Goal: Information Seeking & Learning: Learn about a topic

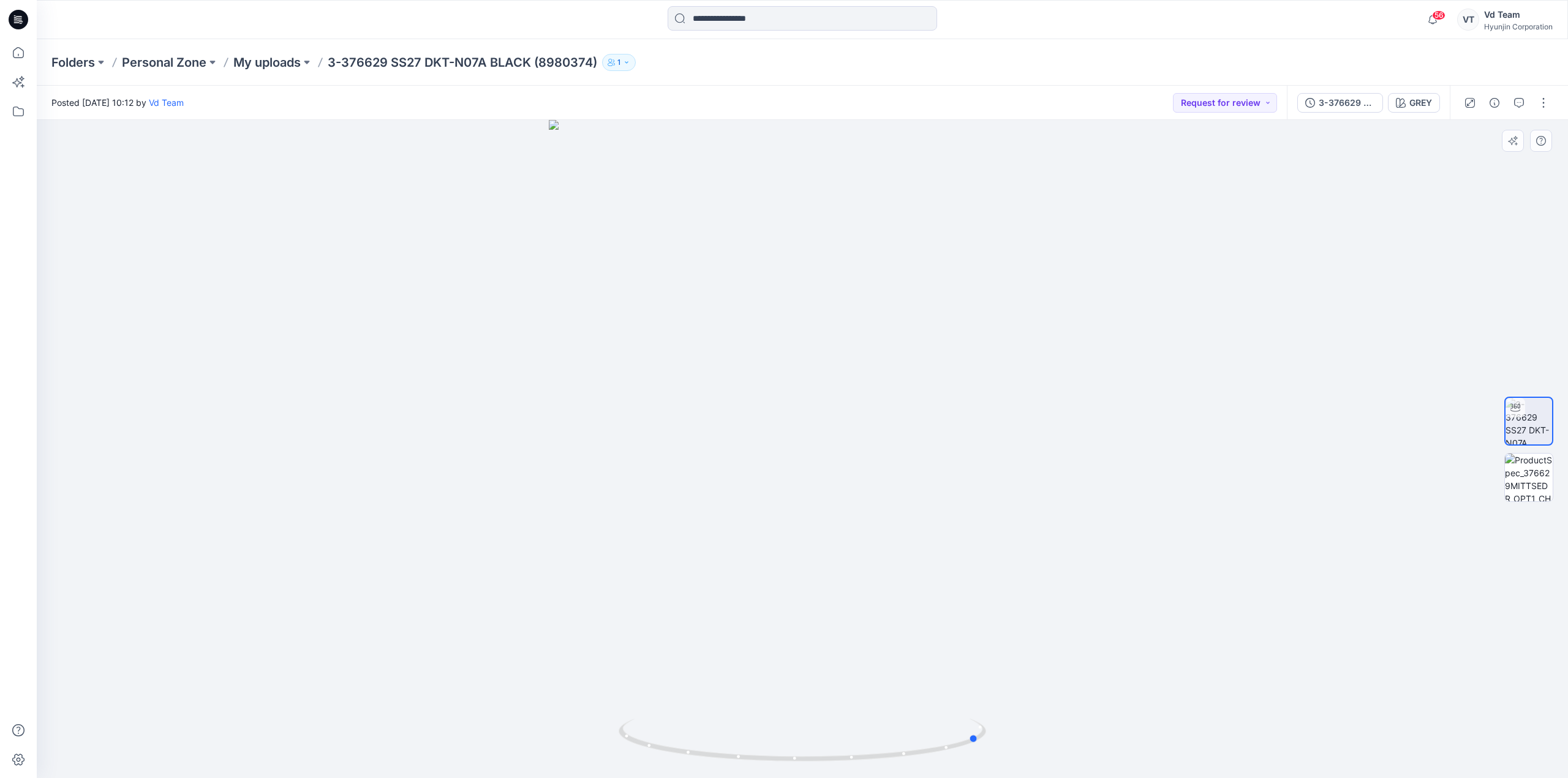
drag, startPoint x: 1040, startPoint y: 418, endPoint x: 860, endPoint y: 457, distance: 184.2
click at [860, 457] on div at bounding box center [802, 449] width 1531 height 658
drag, startPoint x: 760, startPoint y: 733, endPoint x: 821, endPoint y: 742, distance: 61.7
click at [821, 742] on icon at bounding box center [803, 742] width 370 height 46
drag, startPoint x: 881, startPoint y: 761, endPoint x: 817, endPoint y: 769, distance: 64.5
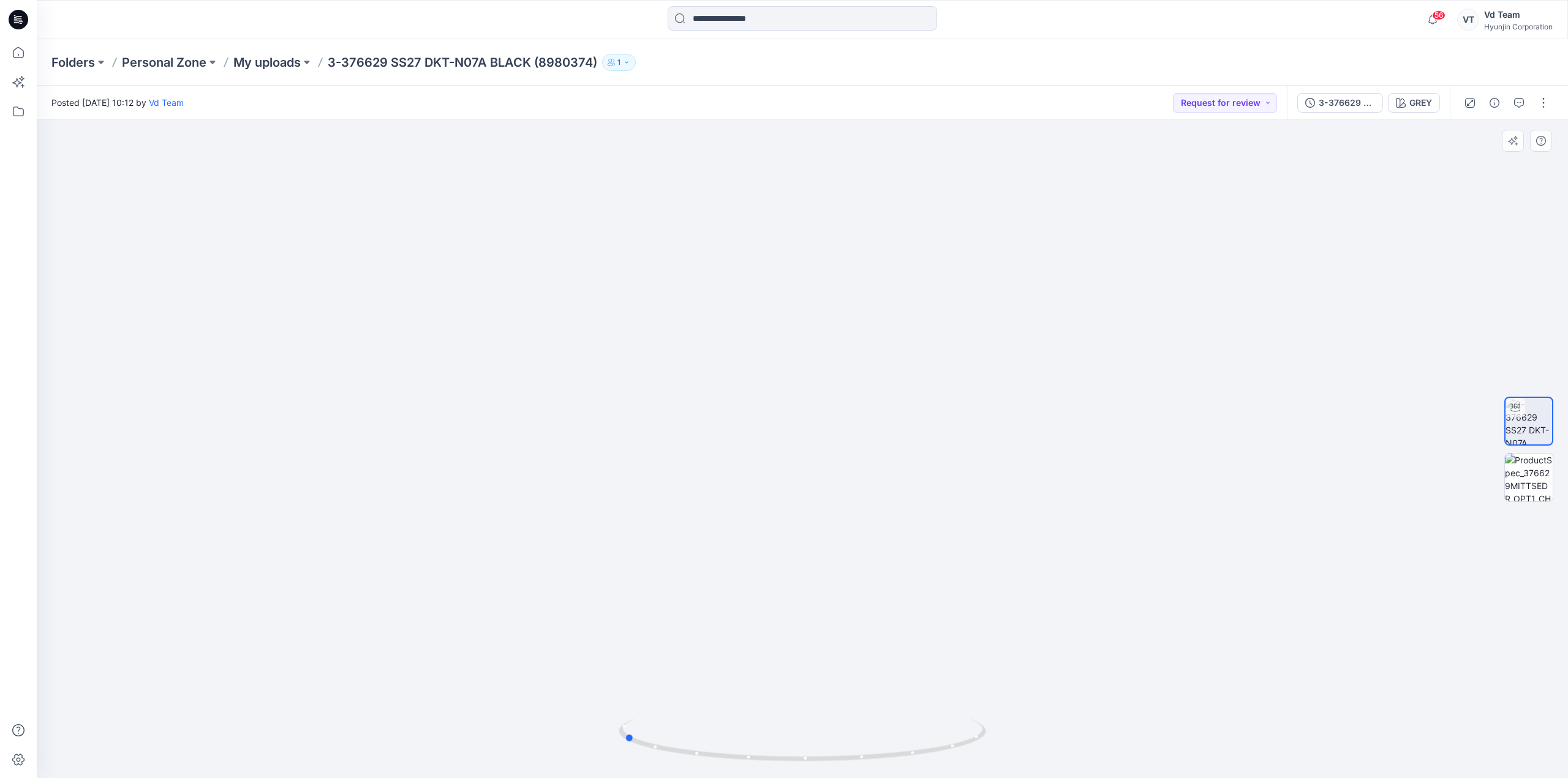
click at [817, 769] on div at bounding box center [802, 748] width 367 height 61
drag, startPoint x: 812, startPoint y: 758, endPoint x: 945, endPoint y: 776, distance: 134.2
click at [945, 776] on div at bounding box center [802, 748] width 367 height 61
drag, startPoint x: 892, startPoint y: 670, endPoint x: 900, endPoint y: 467, distance: 203.2
click at [900, 467] on img at bounding box center [802, 221] width 919 height 1116
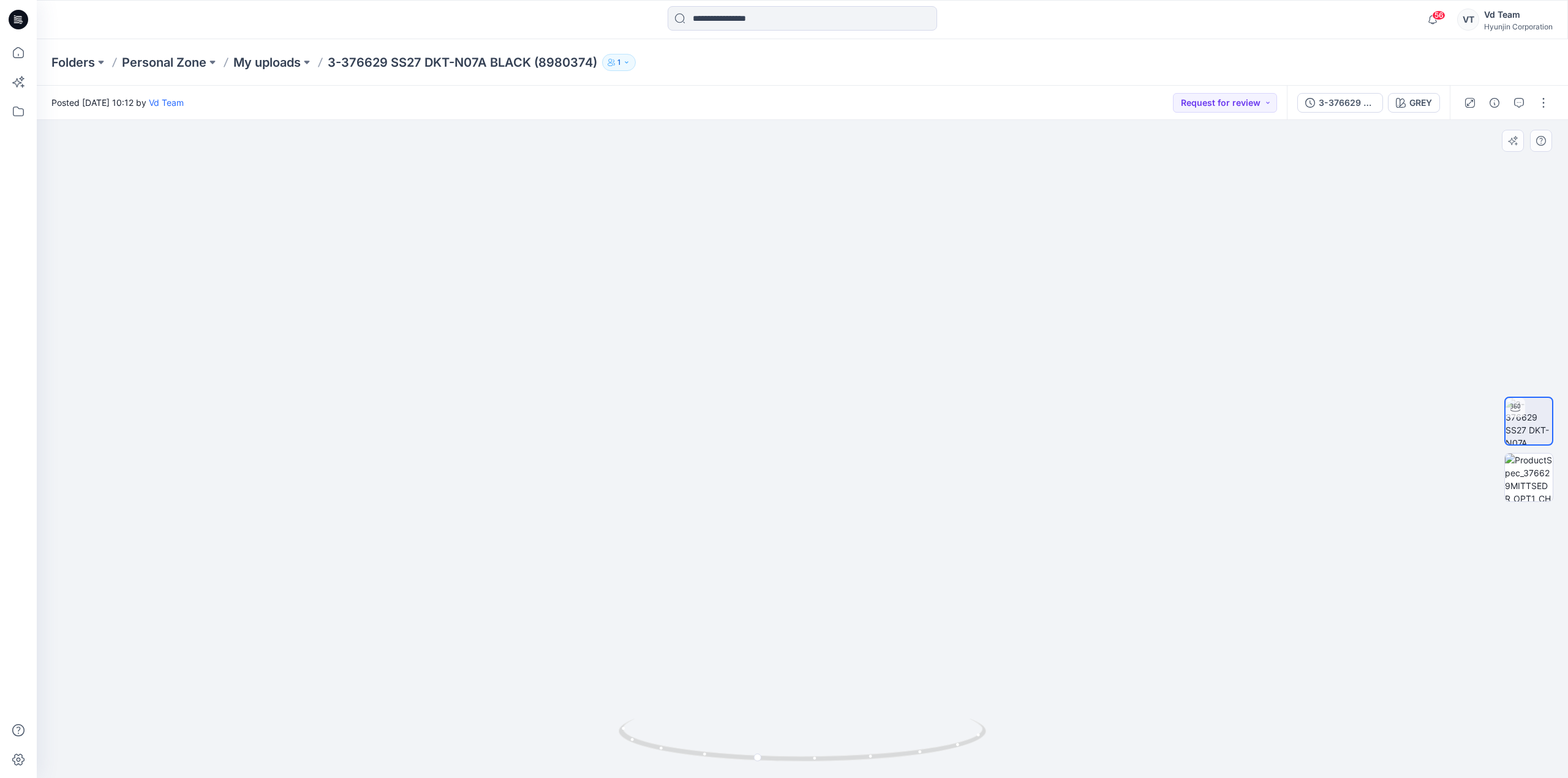
drag, startPoint x: 875, startPoint y: 231, endPoint x: 860, endPoint y: 482, distance: 251.4
click at [866, 598] on img at bounding box center [802, 401] width 919 height 754
drag, startPoint x: 977, startPoint y: 451, endPoint x: 998, endPoint y: 194, distance: 257.9
click at [998, 194] on img at bounding box center [802, 287] width 919 height 982
drag, startPoint x: 853, startPoint y: 754, endPoint x: 919, endPoint y: 755, distance: 66.0
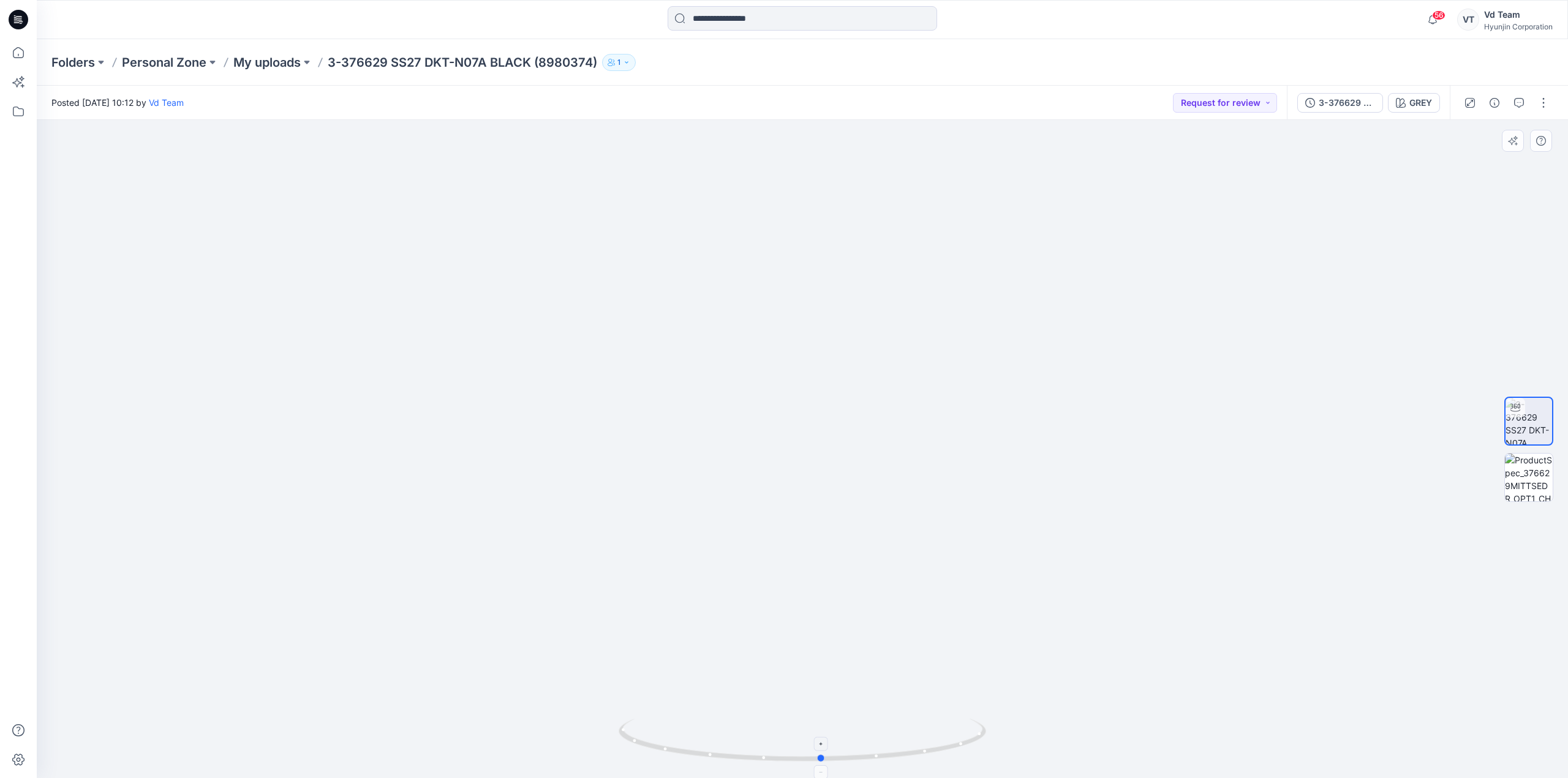
click at [919, 755] on icon at bounding box center [803, 742] width 370 height 46
drag, startPoint x: 457, startPoint y: 65, endPoint x: 485, endPoint y: 65, distance: 28.0
click at [485, 65] on p "3-376629 SS27 DKT-N07A BLACK (8980374)" at bounding box center [461, 63] width 269 height 17
copy p "N07A"
drag, startPoint x: 887, startPoint y: 459, endPoint x: 992, endPoint y: 476, distance: 106.4
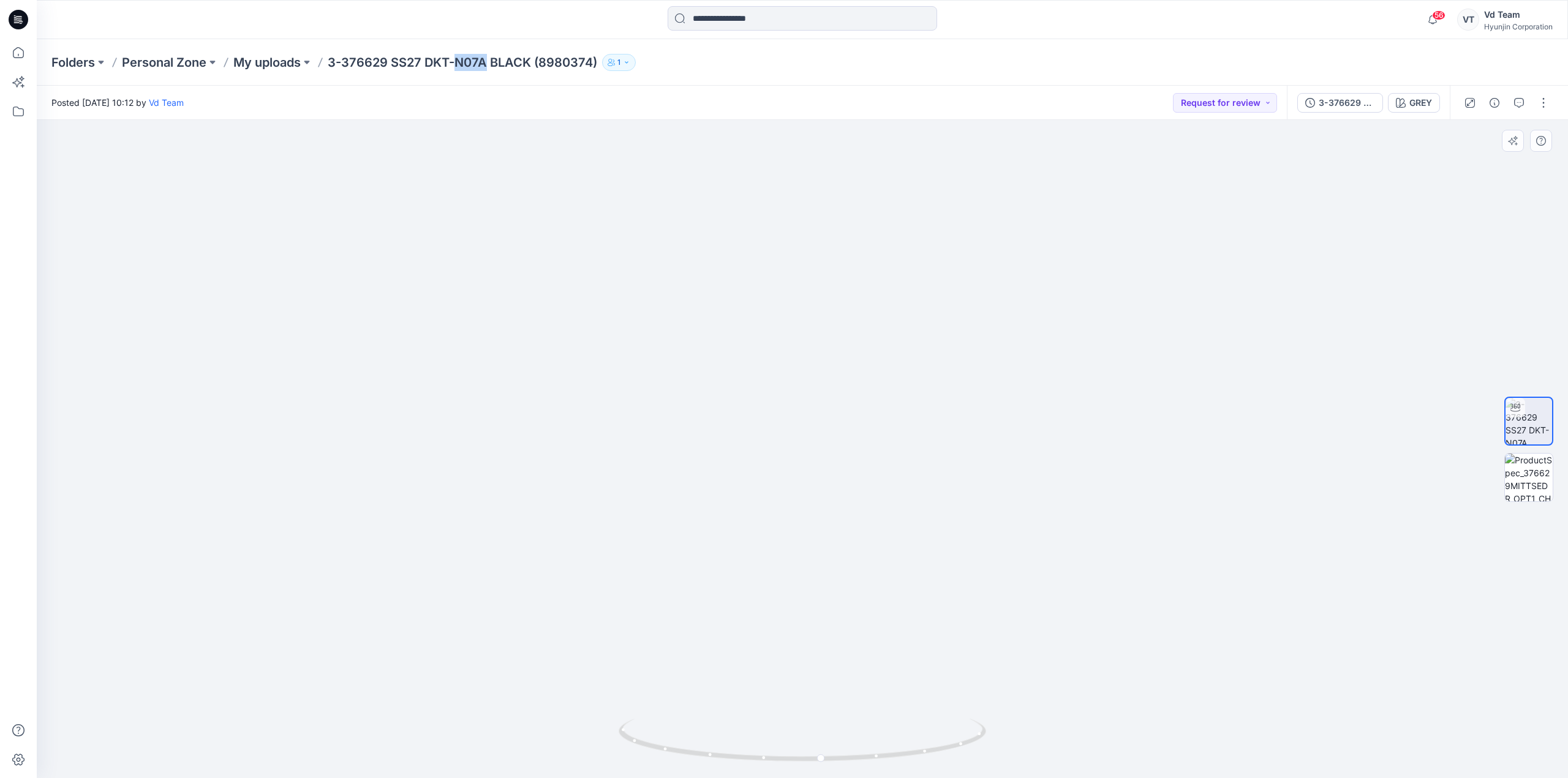
click at [992, 476] on img at bounding box center [802, 277] width 919 height 1003
drag, startPoint x: 737, startPoint y: 755, endPoint x: 1005, endPoint y: 762, distance: 268.1
click at [1006, 762] on div at bounding box center [802, 449] width 1531 height 658
drag, startPoint x: 751, startPoint y: 765, endPoint x: 1045, endPoint y: 691, distance: 303.2
click at [1173, 761] on div at bounding box center [802, 449] width 1531 height 658
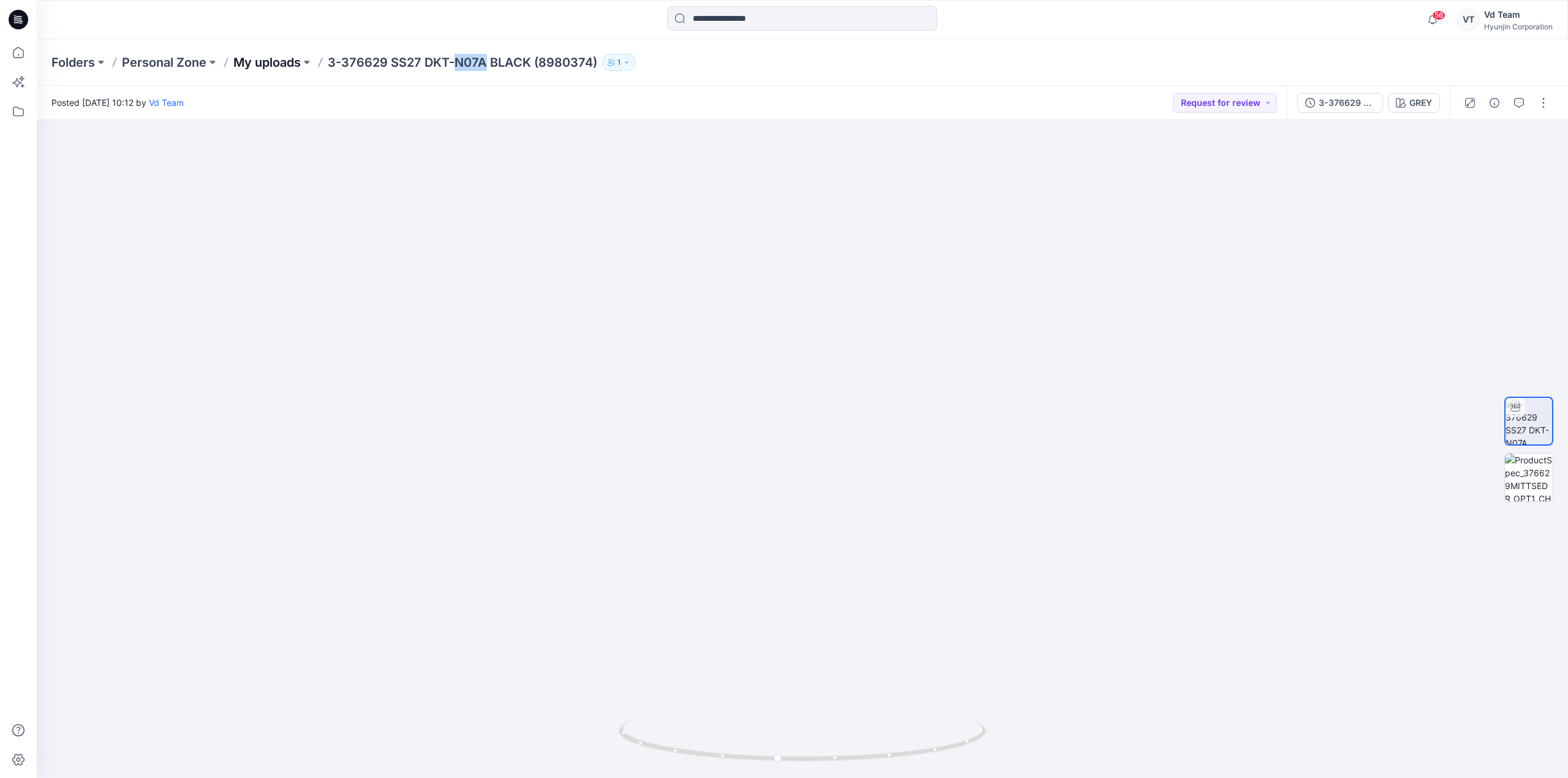
click at [257, 64] on p "My uploads" at bounding box center [266, 63] width 68 height 17
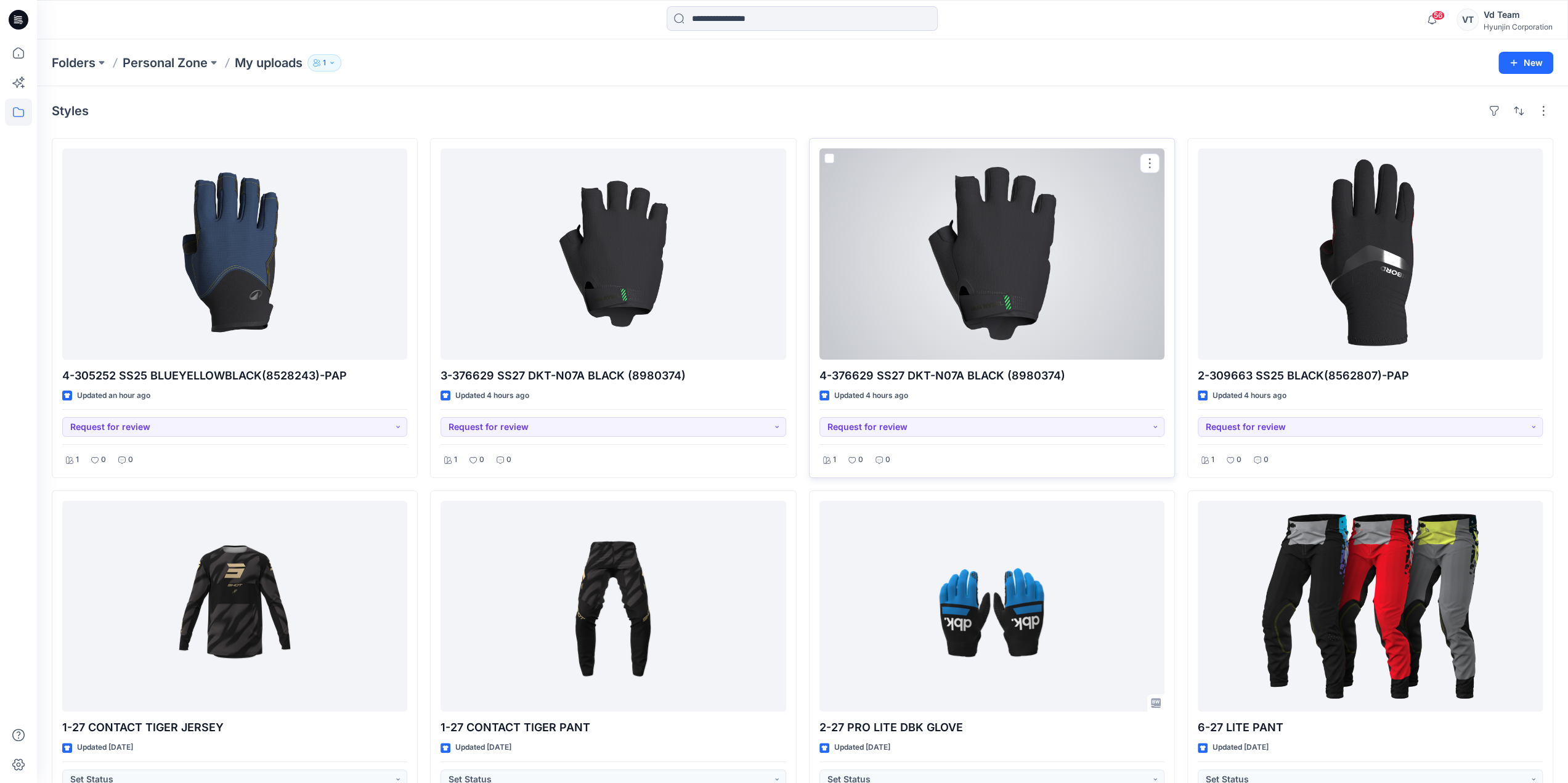
click at [990, 288] on div at bounding box center [992, 254] width 345 height 212
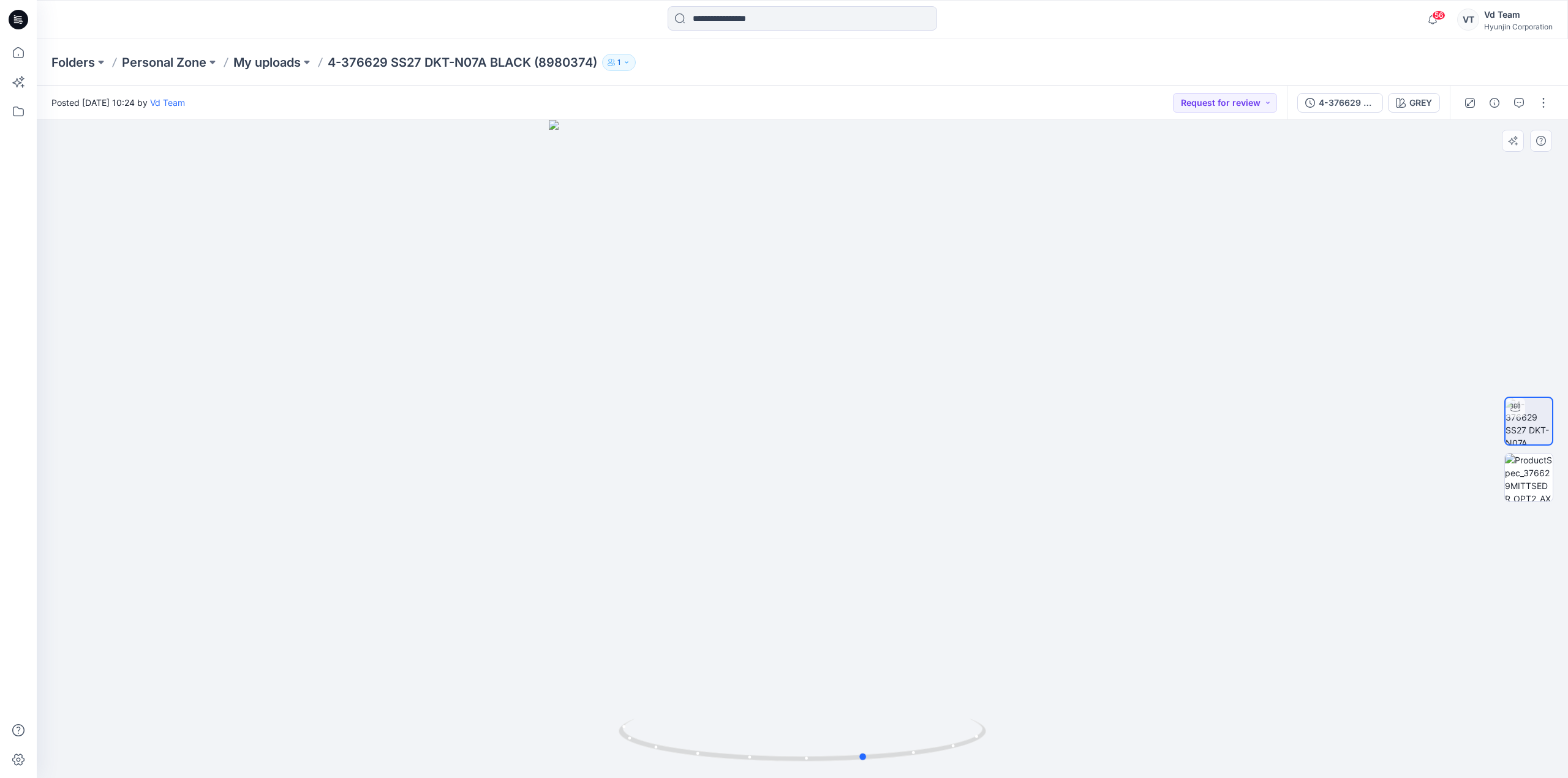
drag, startPoint x: 561, startPoint y: 297, endPoint x: 616, endPoint y: 393, distance: 110.6
drag, startPoint x: 616, startPoint y: 393, endPoint x: 970, endPoint y: 430, distance: 355.9
drag, startPoint x: 970, startPoint y: 430, endPoint x: 895, endPoint y: 477, distance: 88.5
click at [895, 477] on div at bounding box center [802, 449] width 1531 height 658
drag, startPoint x: 904, startPoint y: 675, endPoint x: 1043, endPoint y: 671, distance: 139.1
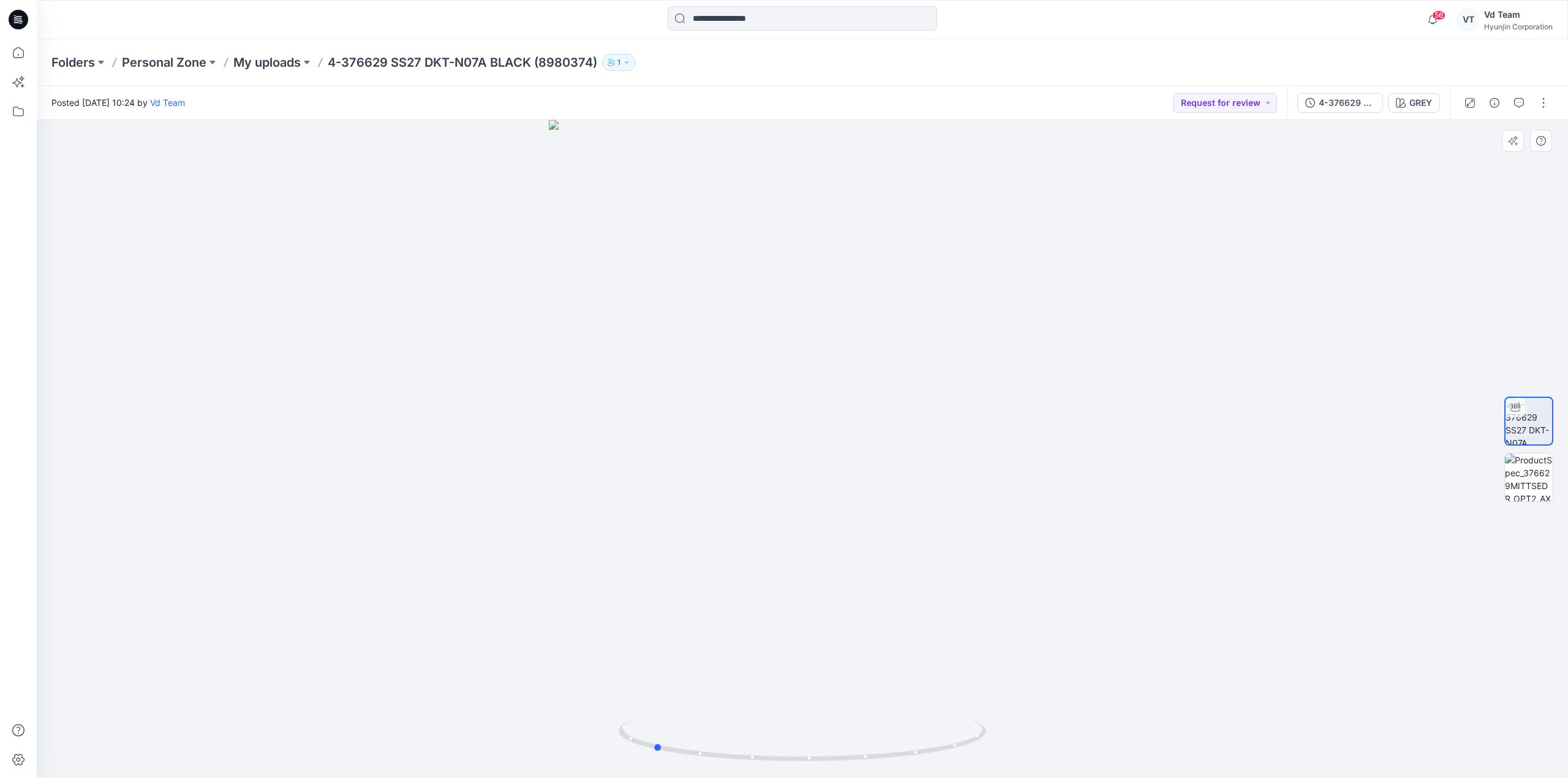
drag, startPoint x: 878, startPoint y: 564, endPoint x: 881, endPoint y: 597, distance: 33.1
click at [762, 437] on img at bounding box center [802, 316] width 919 height 926
drag, startPoint x: 794, startPoint y: 441, endPoint x: 816, endPoint y: 496, distance: 59.2
click at [815, 517] on img at bounding box center [802, 374] width 919 height 808
drag, startPoint x: 823, startPoint y: 533, endPoint x: 774, endPoint y: 547, distance: 51.0
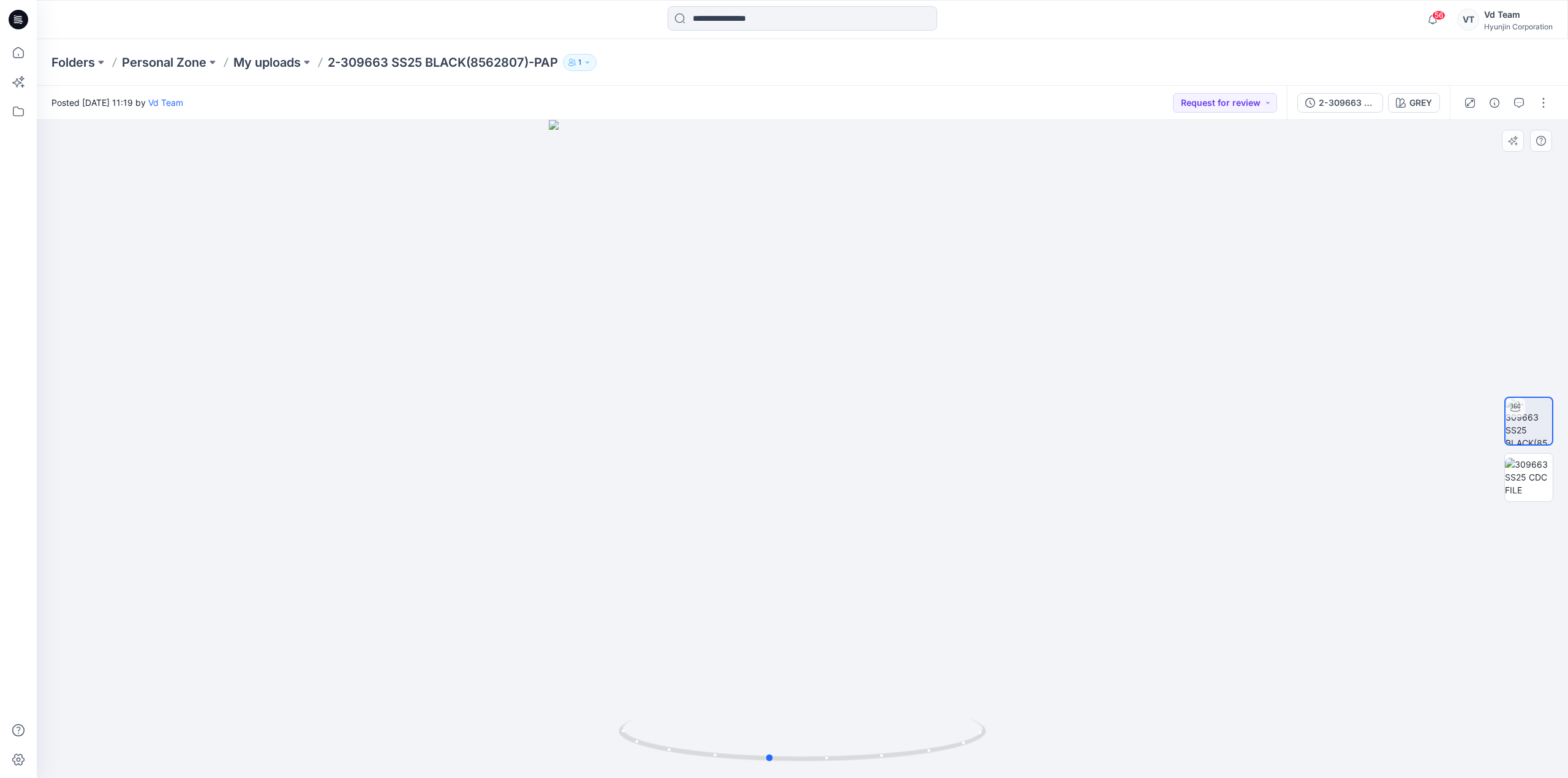
click at [774, 547] on div at bounding box center [802, 449] width 1531 height 658
drag, startPoint x: 906, startPoint y: 559, endPoint x: 893, endPoint y: 562, distance: 13.3
click at [893, 562] on div at bounding box center [802, 449] width 1531 height 658
drag, startPoint x: 867, startPoint y: 761, endPoint x: 1218, endPoint y: 729, distance: 352.5
click at [1218, 729] on div at bounding box center [802, 449] width 1531 height 658
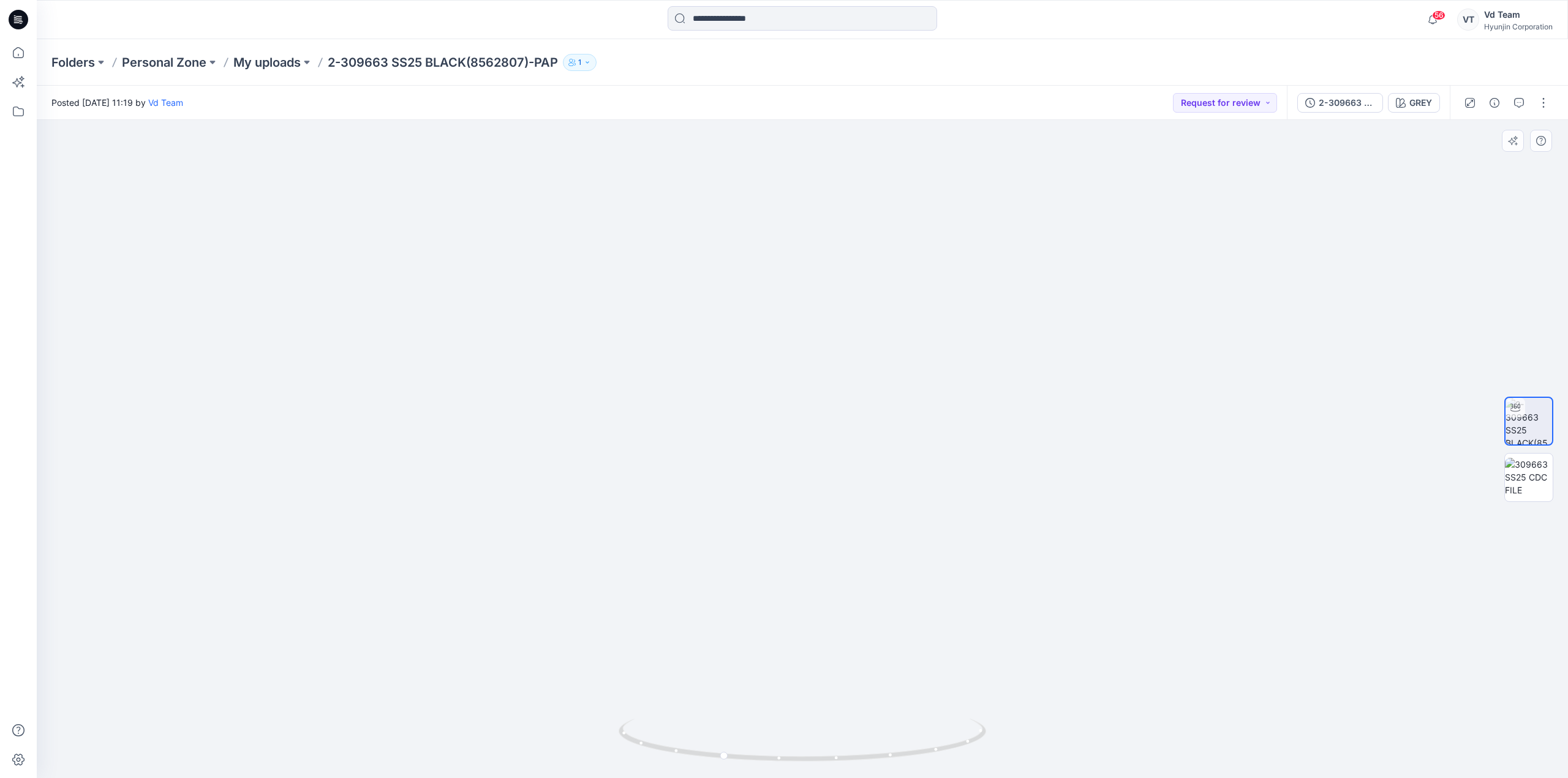
drag, startPoint x: 804, startPoint y: 607, endPoint x: 811, endPoint y: 493, distance: 114.2
click at [811, 493] on img at bounding box center [803, 361] width 641 height 833
drag, startPoint x: 907, startPoint y: 761, endPoint x: 891, endPoint y: 736, distance: 29.7
click at [891, 736] on icon at bounding box center [803, 742] width 370 height 46
click at [392, 6] on div at bounding box center [228, 19] width 382 height 27
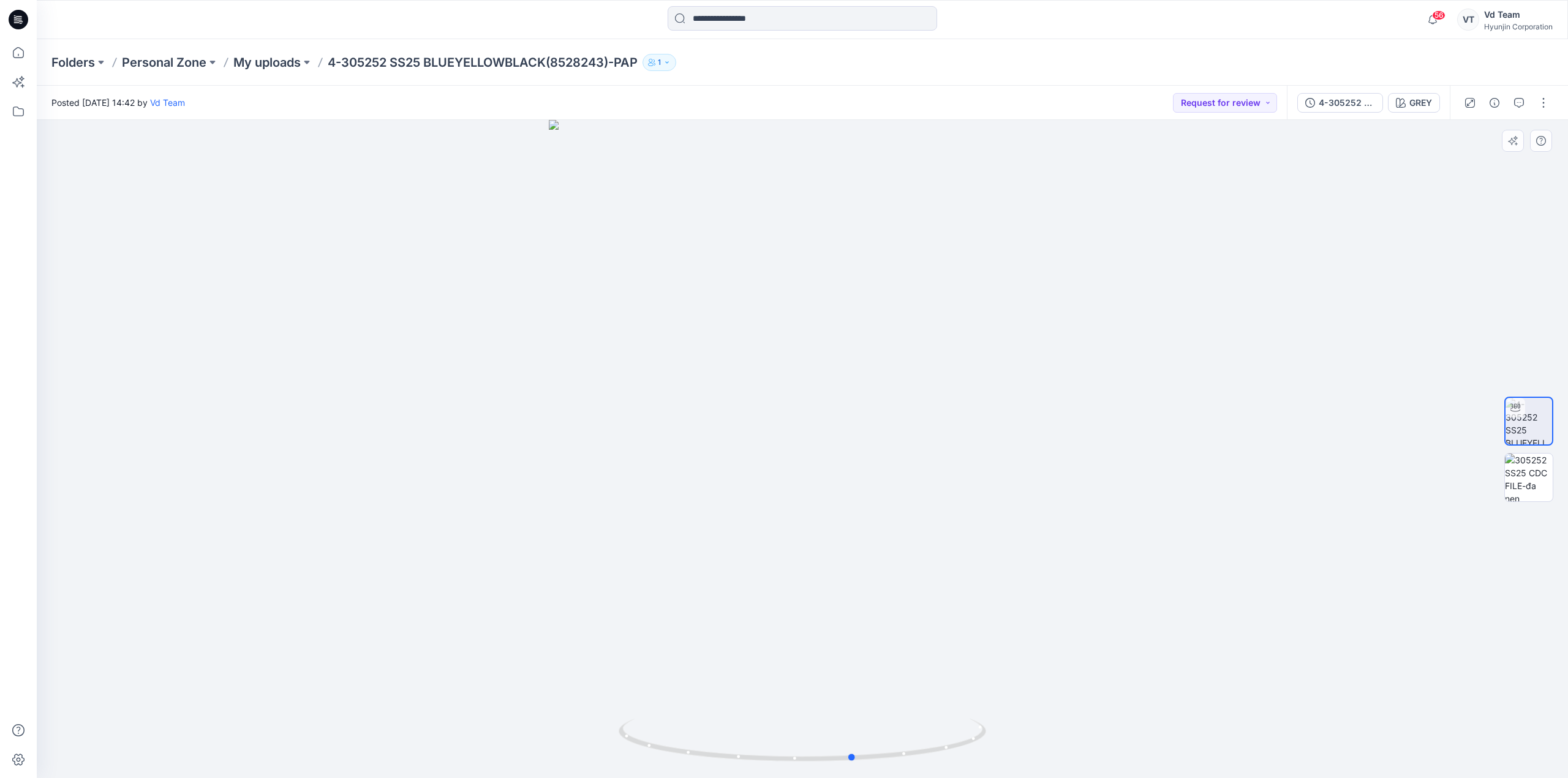
drag, startPoint x: 1027, startPoint y: 526, endPoint x: 1099, endPoint y: 523, distance: 72.1
drag, startPoint x: 518, startPoint y: 484, endPoint x: 803, endPoint y: 501, distance: 285.5
drag, startPoint x: 803, startPoint y: 501, endPoint x: 666, endPoint y: 205, distance: 326.2
click at [666, 205] on div at bounding box center [802, 449] width 1531 height 658
drag, startPoint x: 819, startPoint y: 392, endPoint x: 920, endPoint y: 434, distance: 109.4
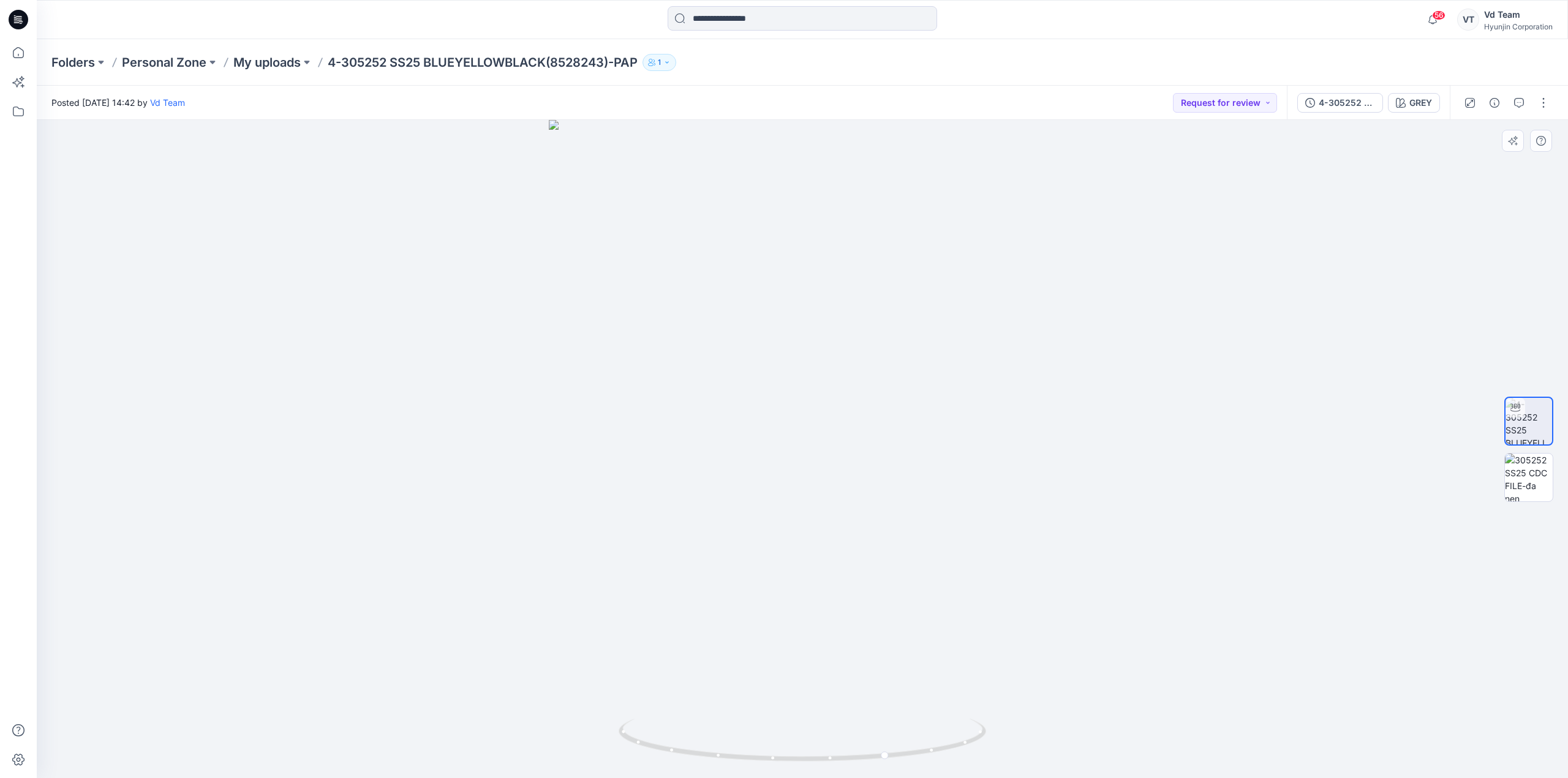
drag, startPoint x: 920, startPoint y: 434, endPoint x: 590, endPoint y: 296, distance: 357.7
click at [590, 296] on div at bounding box center [802, 449] width 1531 height 658
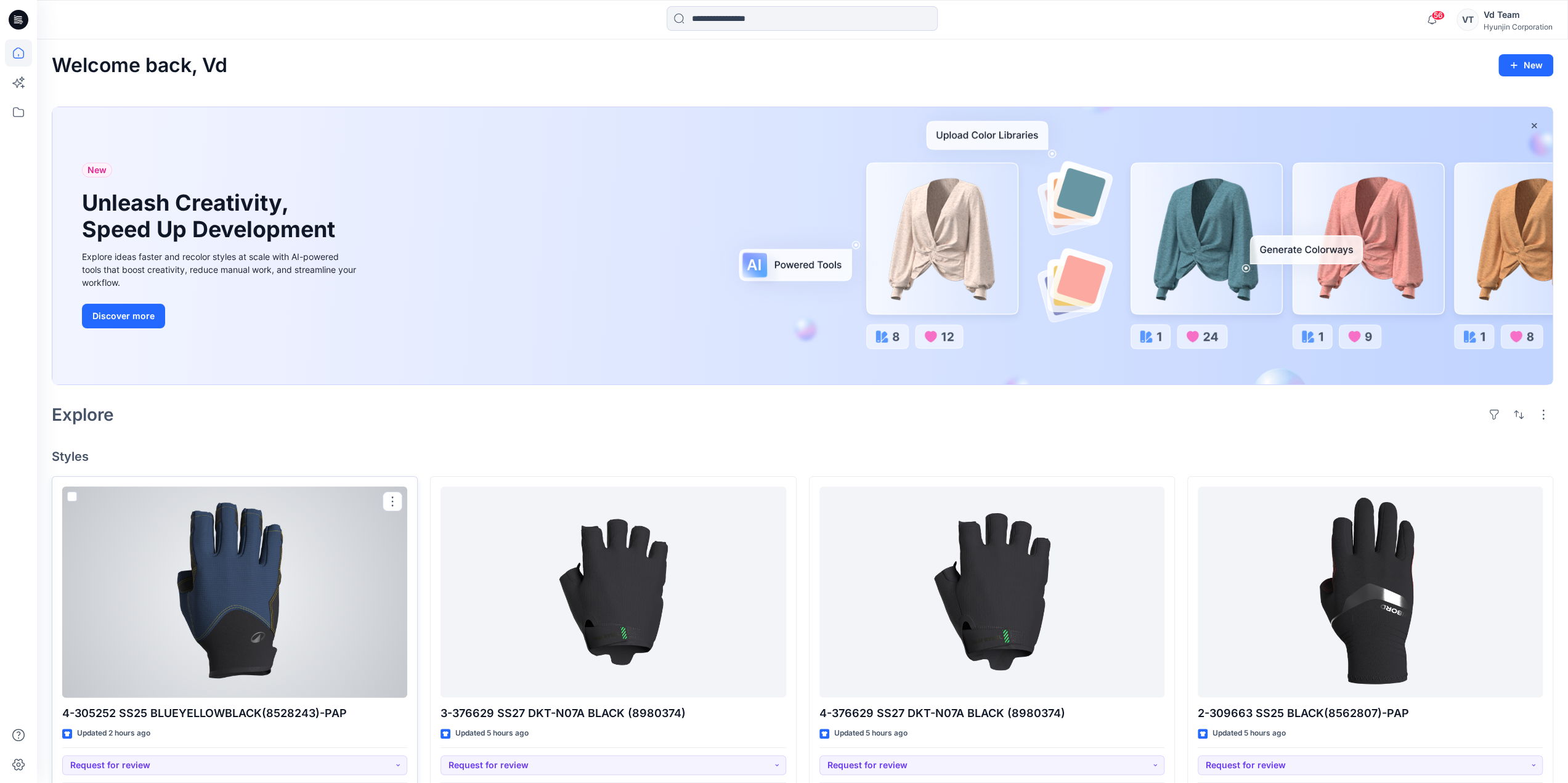
click at [227, 611] on div at bounding box center [235, 593] width 345 height 212
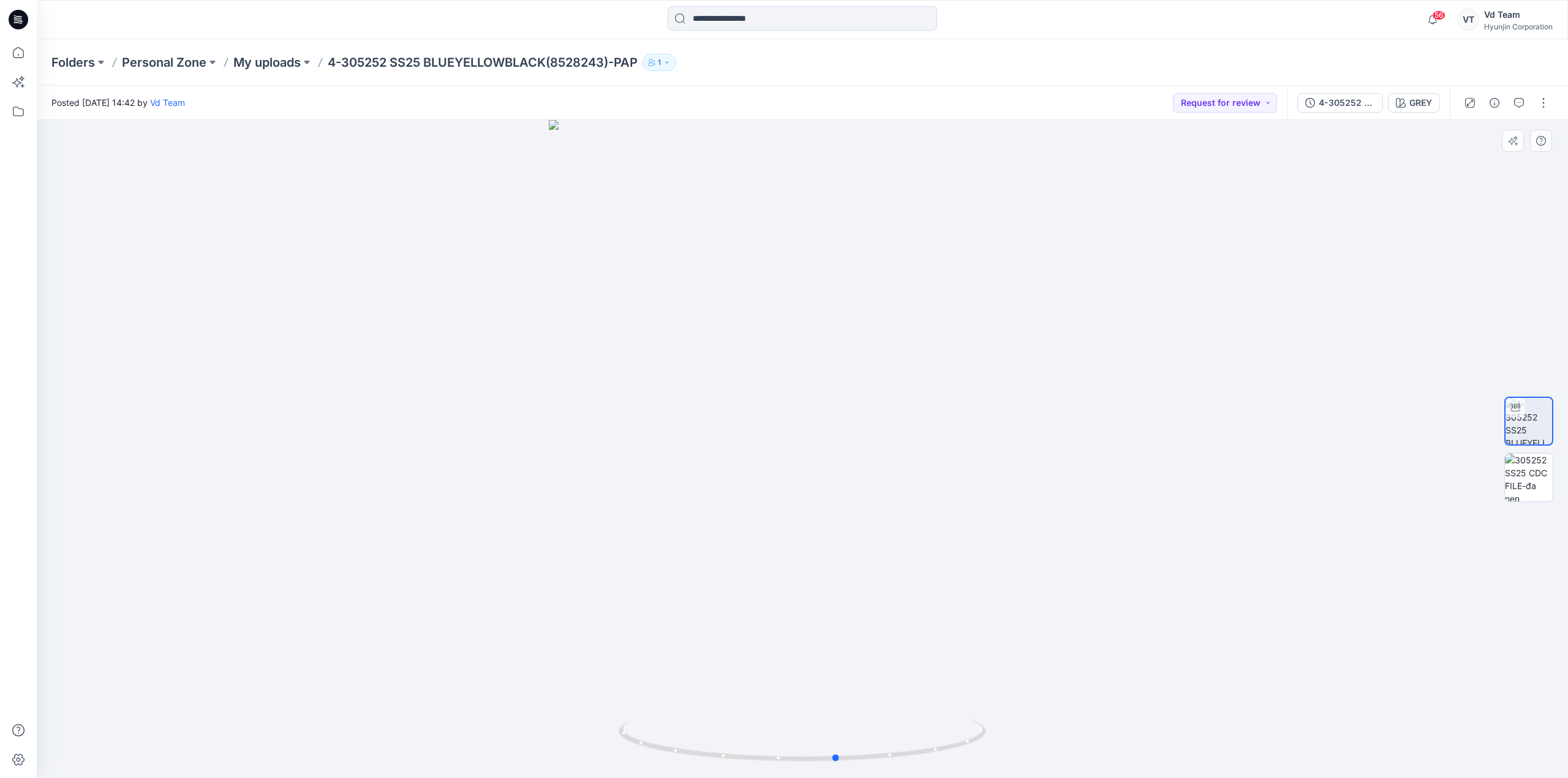
drag, startPoint x: 903, startPoint y: 381, endPoint x: 954, endPoint y: 411, distance: 59.2
drag, startPoint x: 880, startPoint y: 291, endPoint x: 890, endPoint y: 399, distance: 108.5
click at [890, 399] on img at bounding box center [801, 385] width 876 height 787
drag, startPoint x: 422, startPoint y: 71, endPoint x: 548, endPoint y: 71, distance: 126.0
click at [548, 71] on div "Folders Personal Zone My uploads 4-305252 SS25 BLUEYELLOWBLACK(8528243)-PAP 1" at bounding box center [802, 62] width 1531 height 47
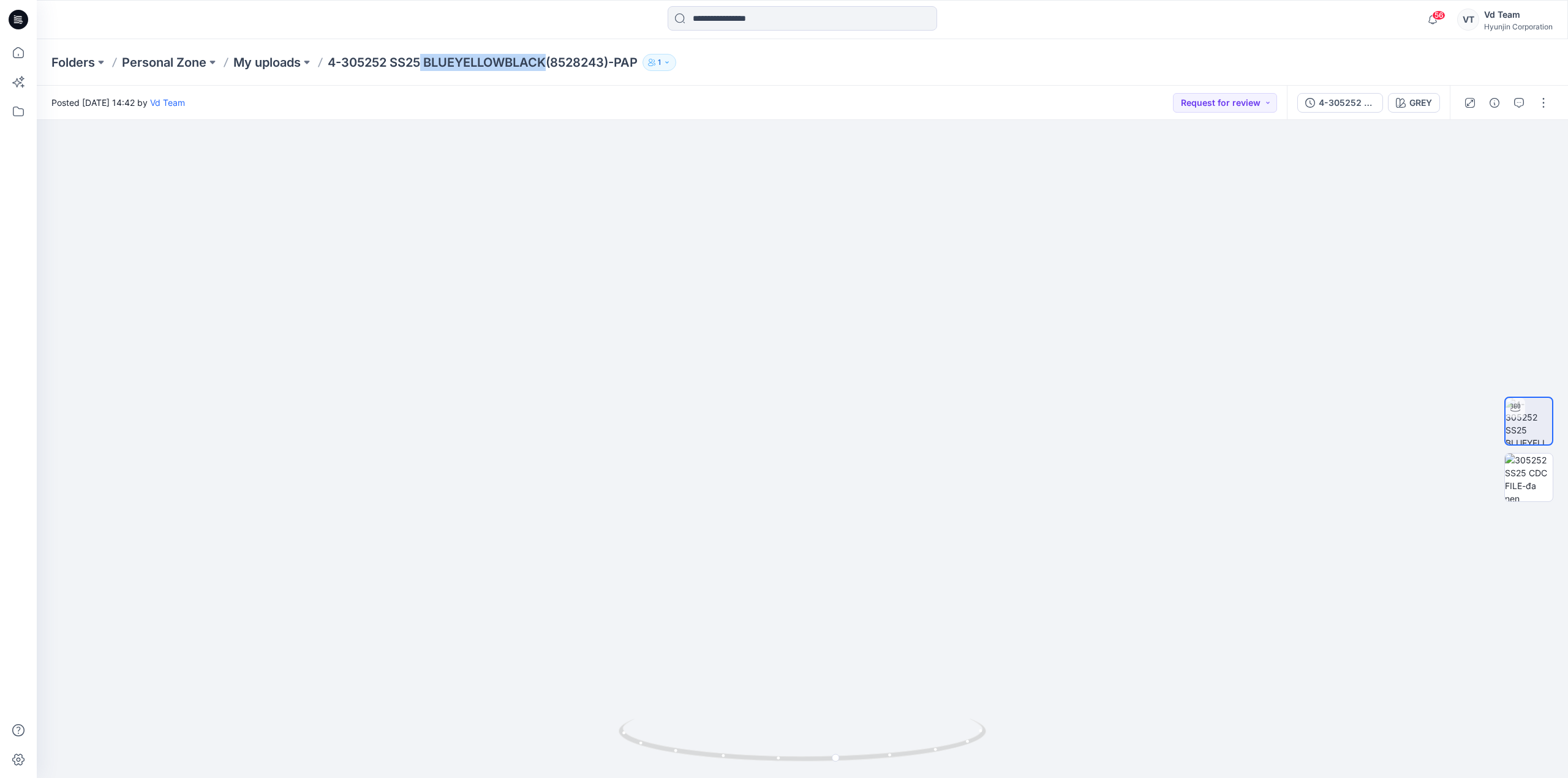
click at [434, 82] on div "Folders Personal Zone My uploads 4-305252 SS25 BLUEYELLOWBLACK(8528243)-PAP 1" at bounding box center [802, 62] width 1531 height 47
drag, startPoint x: 430, startPoint y: 70, endPoint x: 547, endPoint y: 74, distance: 117.1
click at [547, 74] on div "Folders Personal Zone My uploads 4-305252 SS25 BLUEYELLOWBLACK(8528243)-PAP 1" at bounding box center [802, 62] width 1531 height 47
copy p "BLUEYELLOWBLACK"
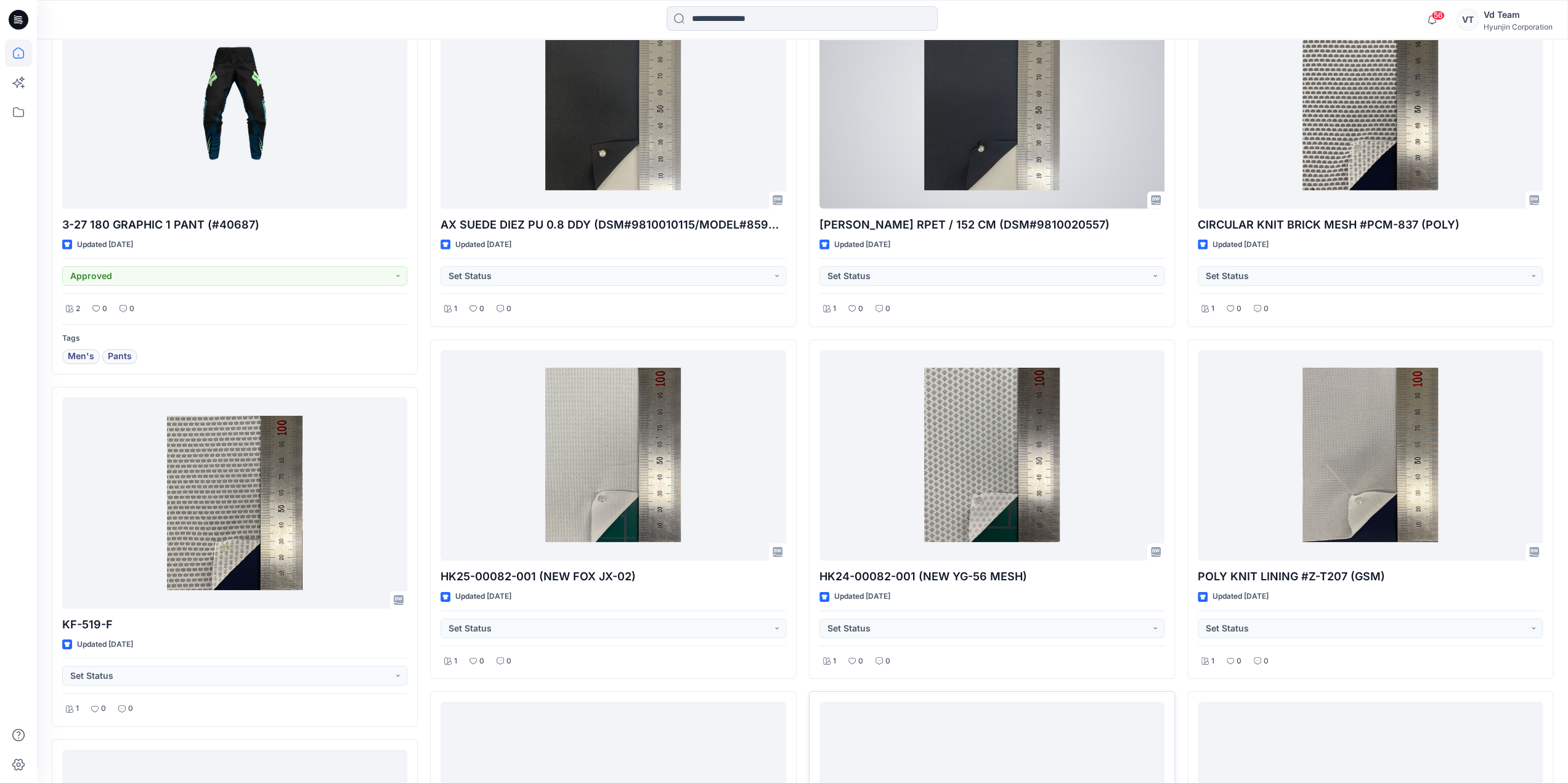
scroll to position [4197, 0]
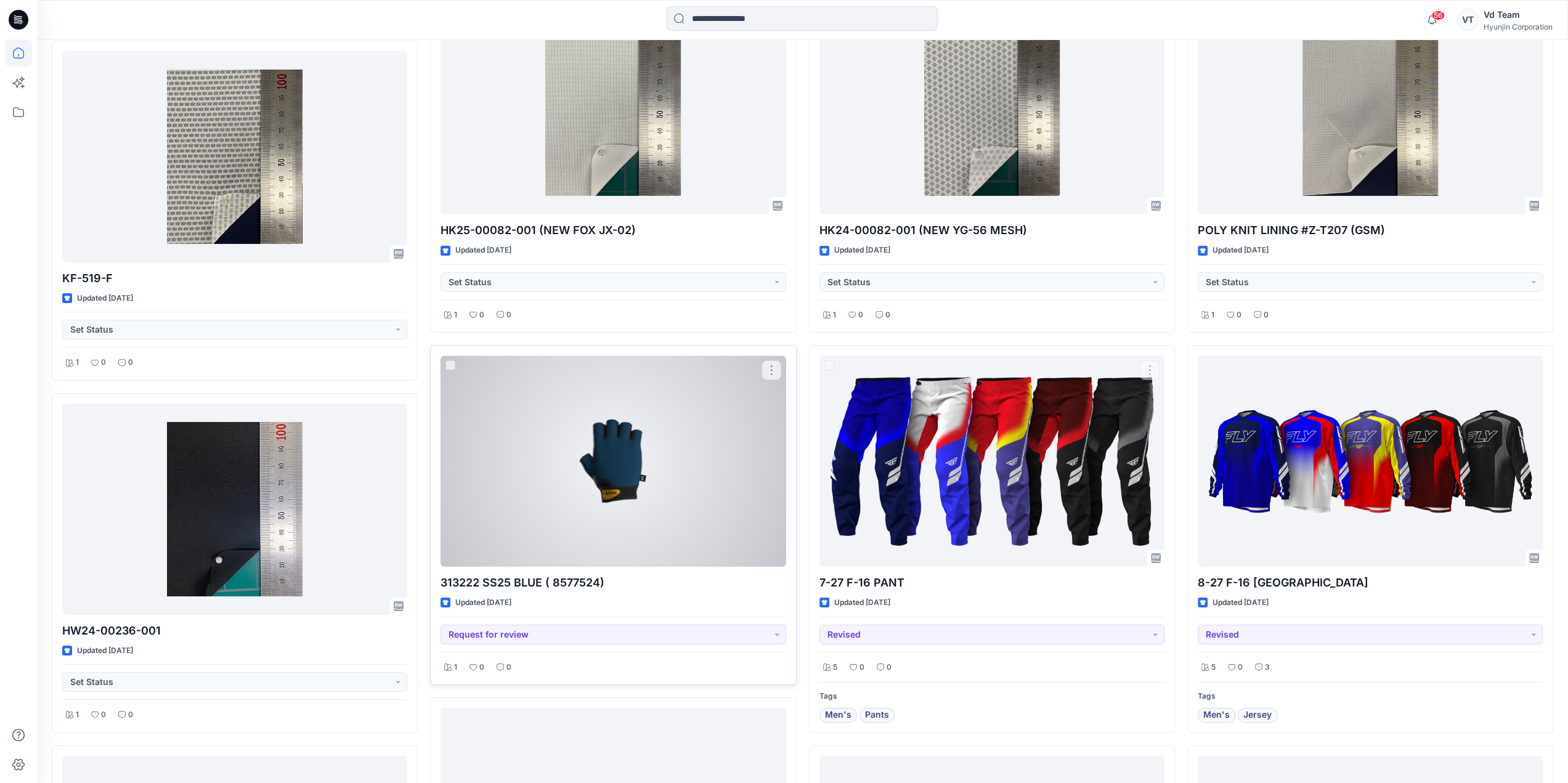
click at [657, 460] on div at bounding box center [613, 460] width 345 height 212
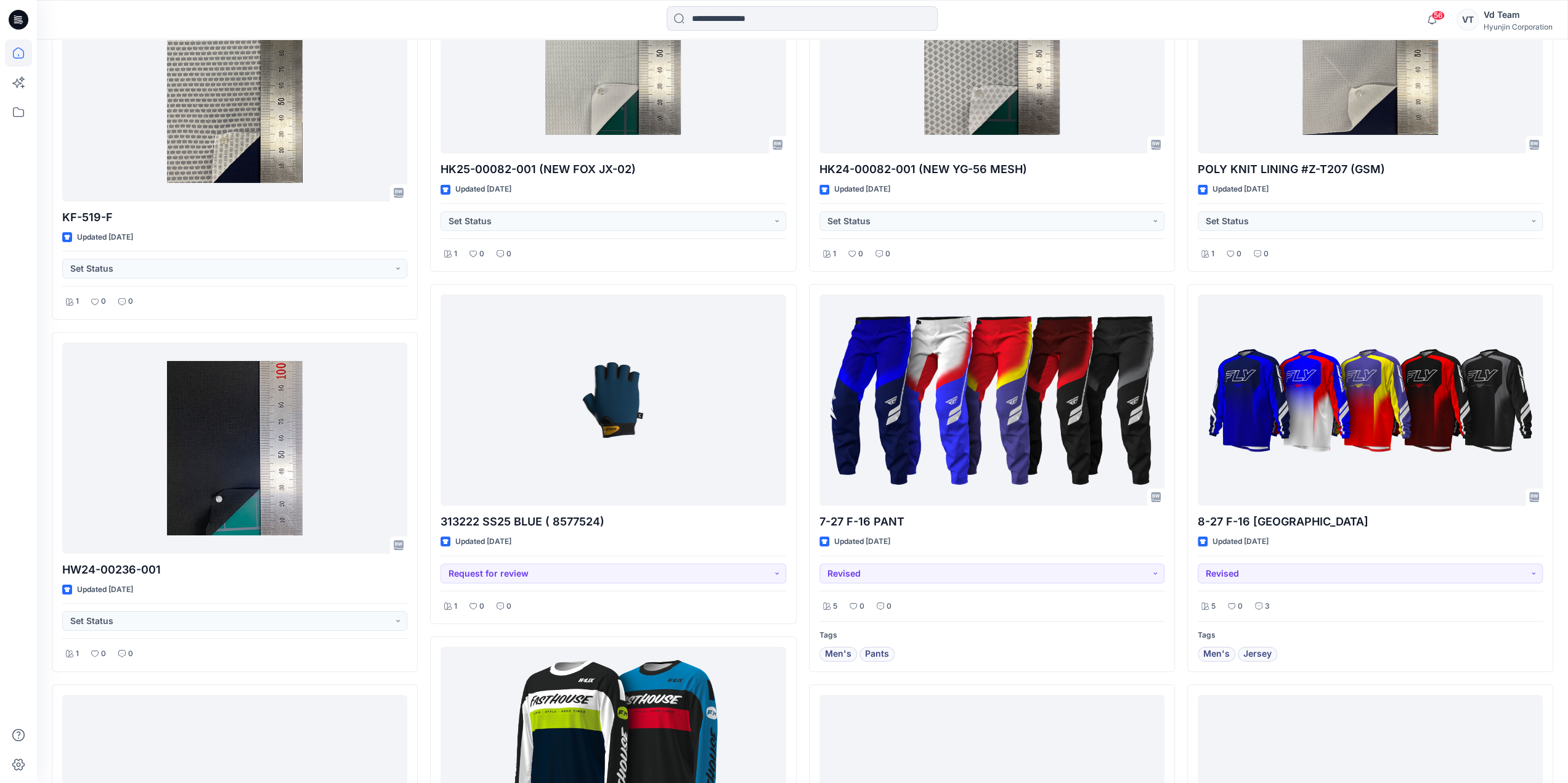
scroll to position [4163, 0]
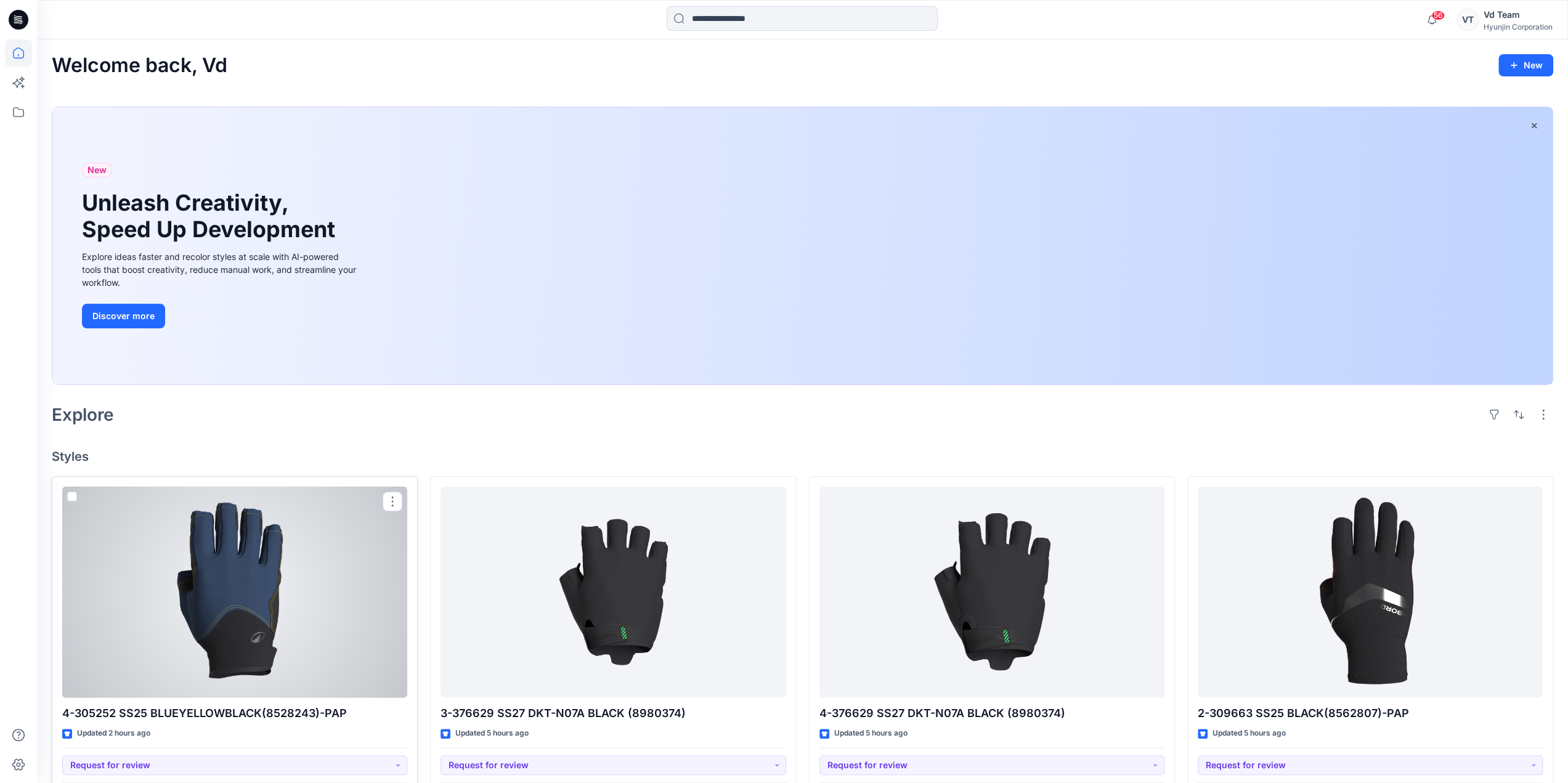
click at [249, 623] on div at bounding box center [235, 593] width 345 height 212
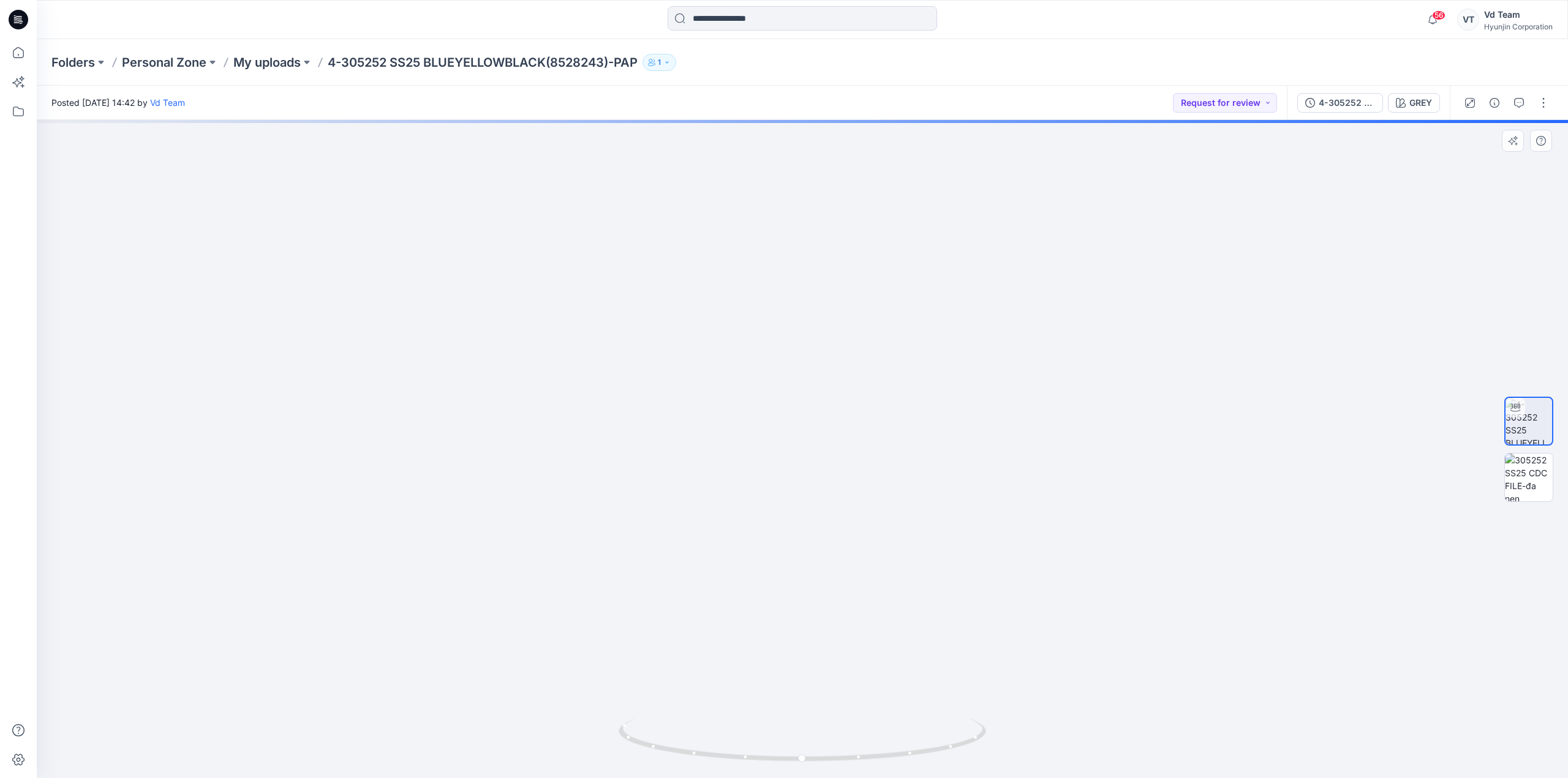
drag, startPoint x: 851, startPoint y: 554, endPoint x: 793, endPoint y: 210, distance: 348.9
click at [793, 210] on img at bounding box center [802, 186] width 911 height 1183
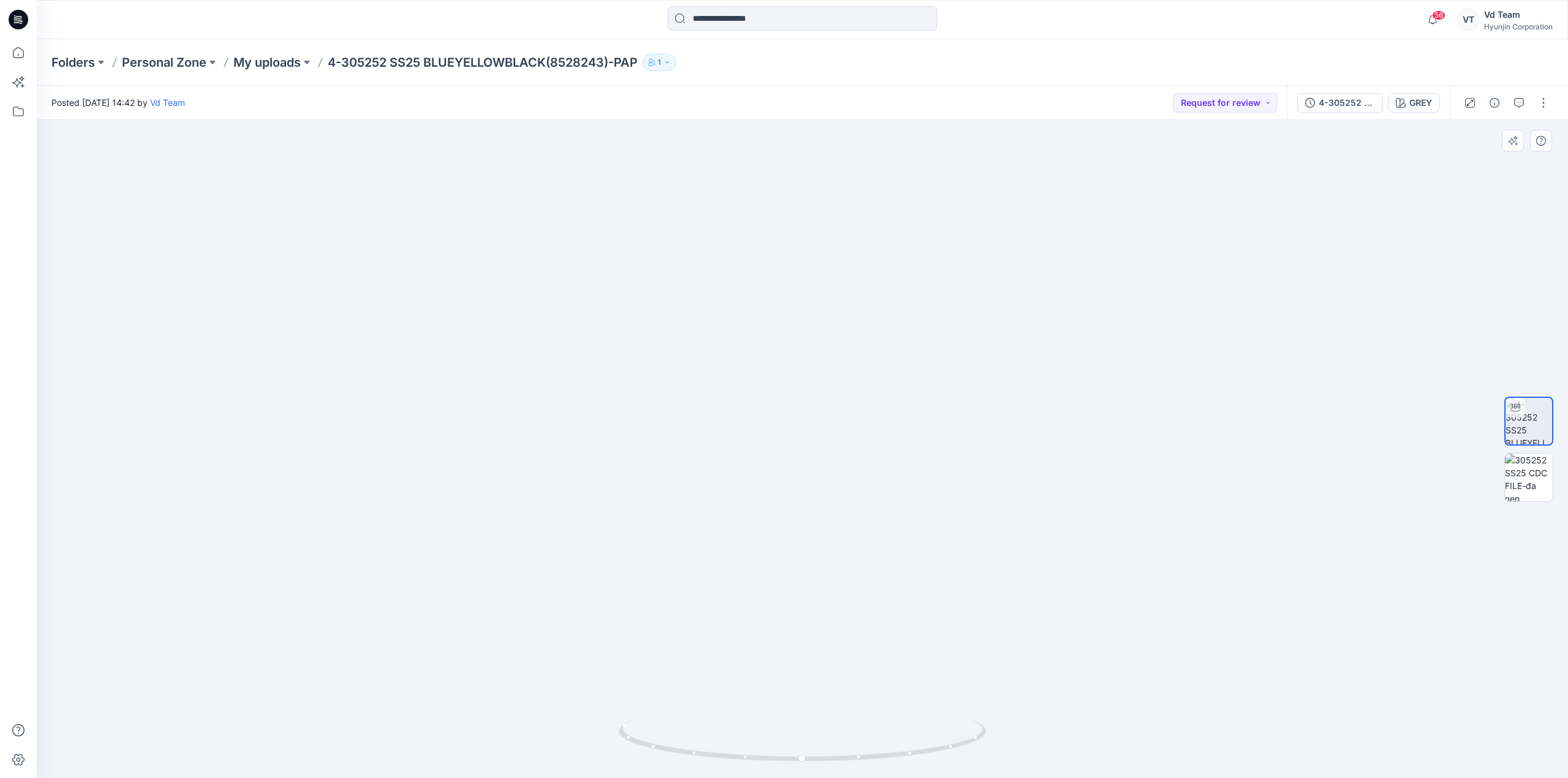
drag, startPoint x: 915, startPoint y: 364, endPoint x: 972, endPoint y: 629, distance: 271.1
drag, startPoint x: 1049, startPoint y: 576, endPoint x: 966, endPoint y: 618, distance: 93.0
drag, startPoint x: 863, startPoint y: 761, endPoint x: 713, endPoint y: 757, distance: 150.1
click at [713, 757] on icon at bounding box center [803, 742] width 370 height 46
click at [1203, 457] on img at bounding box center [802, 332] width 919 height 893
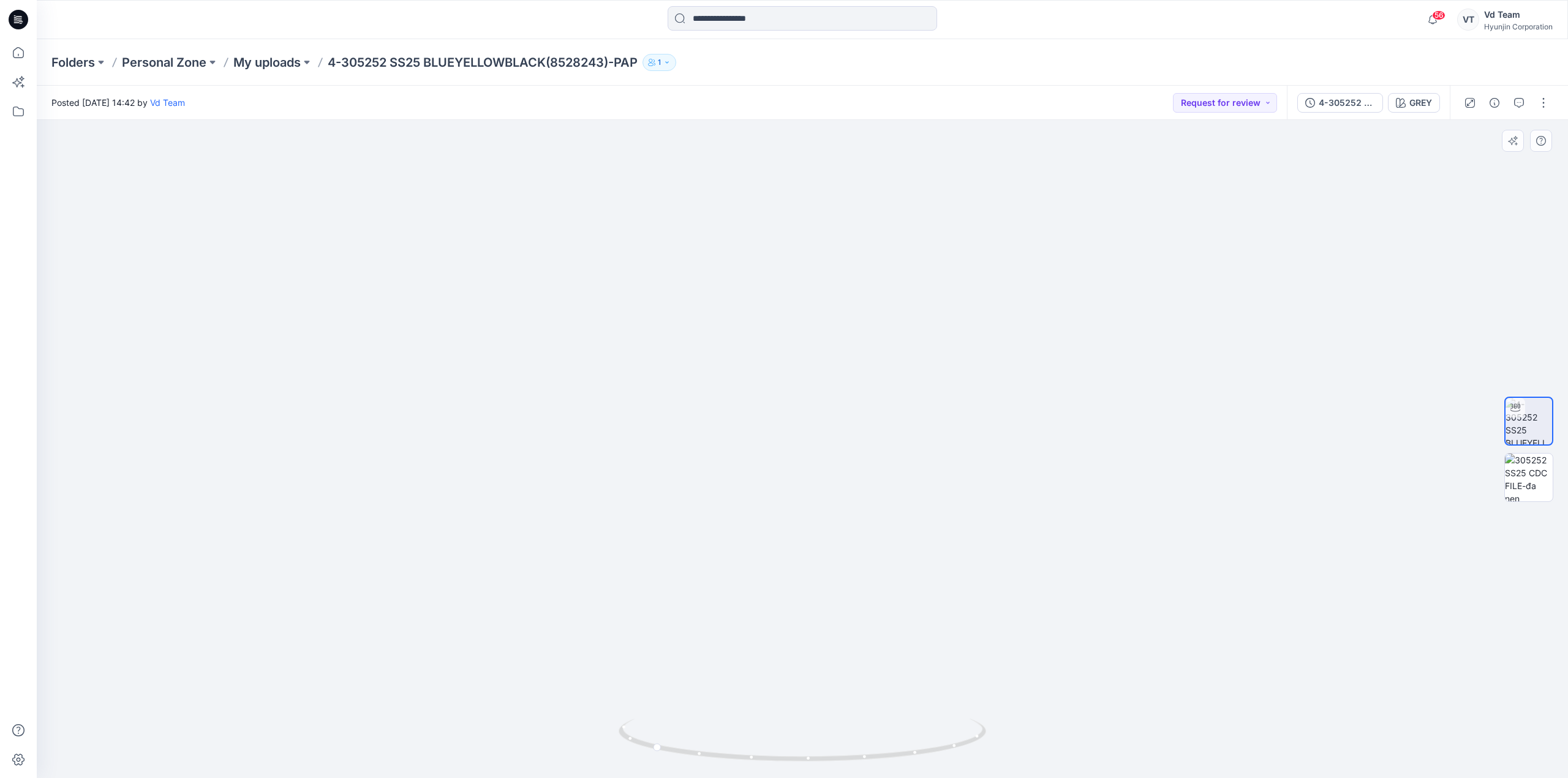
drag, startPoint x: 1035, startPoint y: 470, endPoint x: 1103, endPoint y: 477, distance: 68.4
drag, startPoint x: 803, startPoint y: 749, endPoint x: 1216, endPoint y: 749, distance: 413.0
click at [1216, 749] on div at bounding box center [802, 449] width 1531 height 658
drag, startPoint x: 1058, startPoint y: 256, endPoint x: 841, endPoint y: 420, distance: 272.0
drag, startPoint x: 960, startPoint y: 561, endPoint x: 875, endPoint y: 635, distance: 112.7
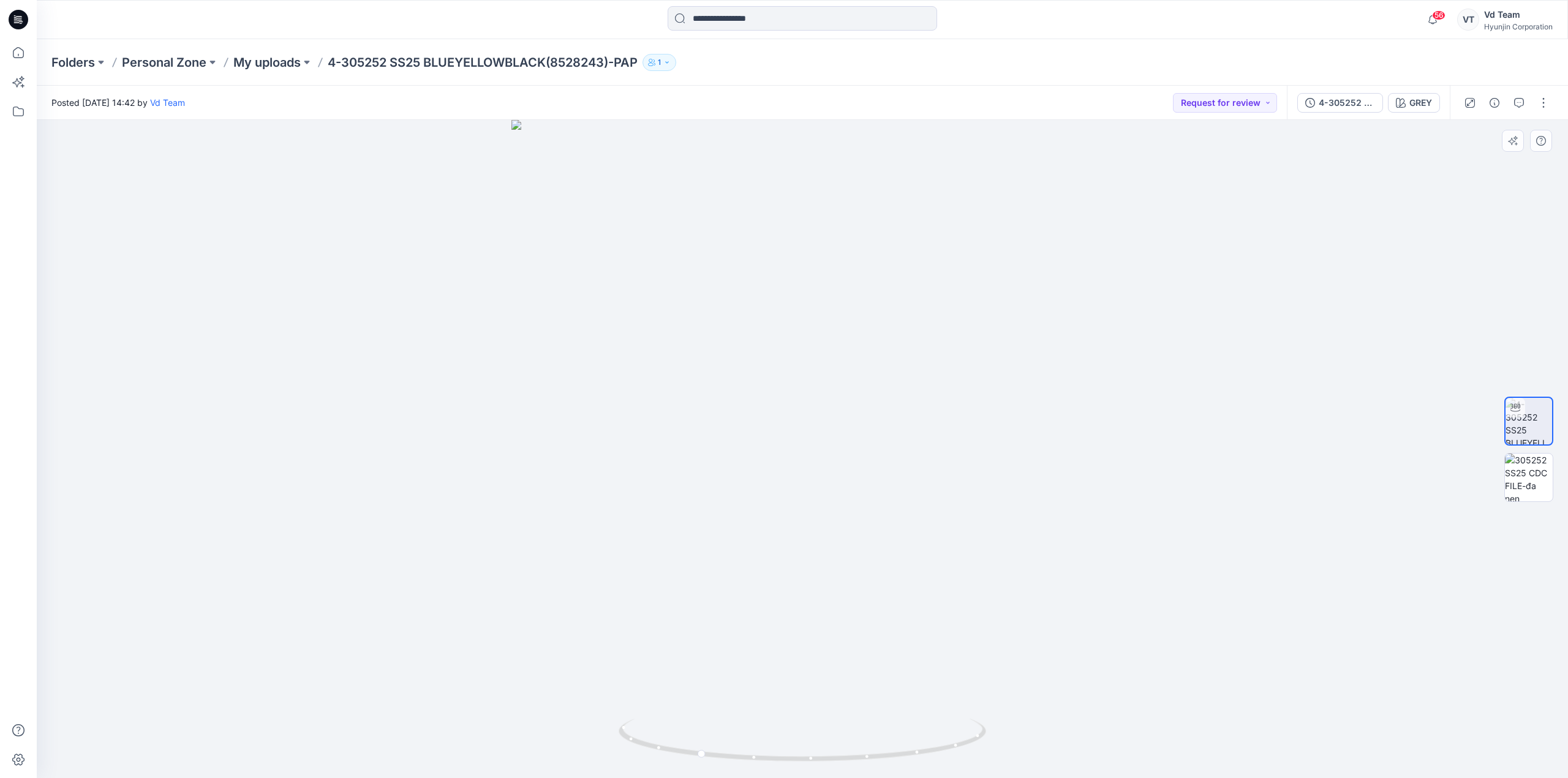
click at [759, 593] on img at bounding box center [803, 449] width 582 height 658
drag, startPoint x: 941, startPoint y: 761, endPoint x: 879, endPoint y: 760, distance: 62.0
click at [809, 758] on icon at bounding box center [803, 742] width 370 height 46
drag, startPoint x: 826, startPoint y: 757, endPoint x: 819, endPoint y: 667, distance: 90.3
click at [951, 750] on icon at bounding box center [803, 742] width 370 height 46
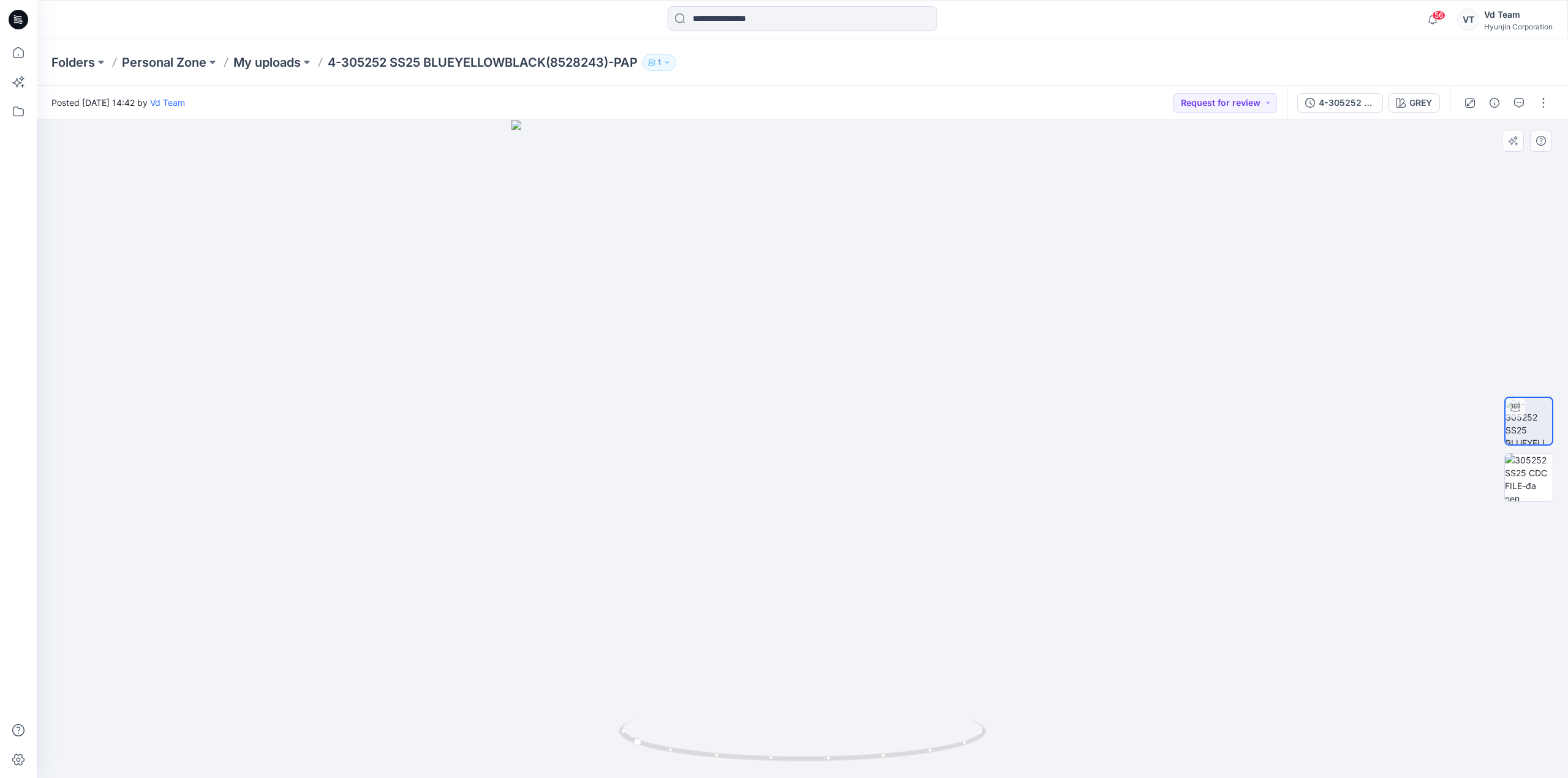
drag, startPoint x: 797, startPoint y: 613, endPoint x: 1007, endPoint y: 624, distance: 210.3
click at [983, 633] on img at bounding box center [803, 449] width 582 height 659
drag, startPoint x: 839, startPoint y: 759, endPoint x: 1567, endPoint y: 678, distance: 732.5
click at [1567, 678] on div at bounding box center [802, 449] width 1531 height 658
click at [1210, 605] on div at bounding box center [802, 449] width 1531 height 658
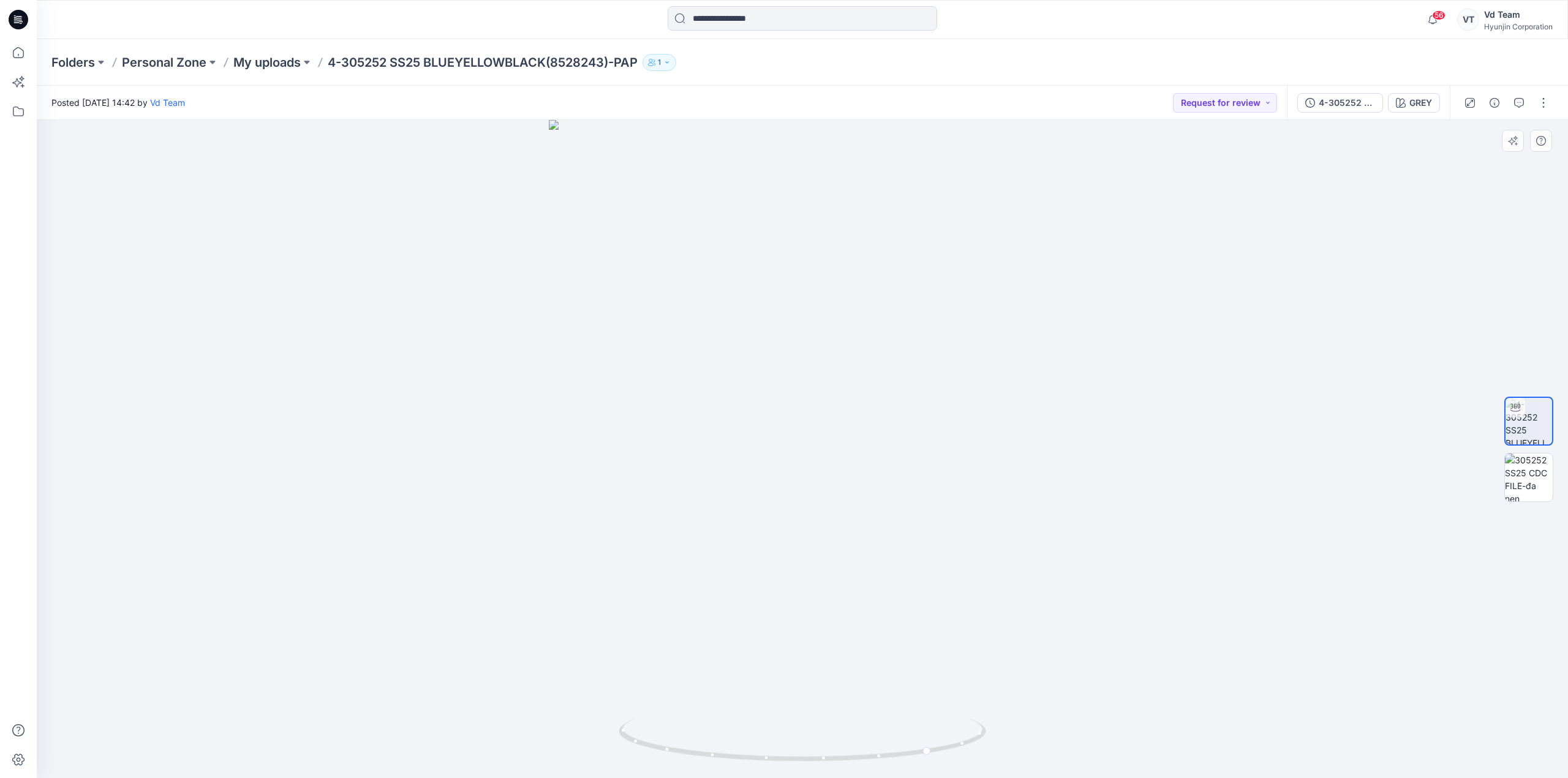
click at [1234, 434] on div at bounding box center [802, 449] width 1531 height 658
click at [1056, 524] on div at bounding box center [802, 449] width 1531 height 658
click at [1065, 522] on div at bounding box center [802, 449] width 1531 height 658
drag, startPoint x: 1099, startPoint y: 520, endPoint x: 1527, endPoint y: 513, distance: 428.1
click at [1525, 514] on div "GREY Loading... Material Properties Loading..." at bounding box center [802, 449] width 1531 height 658
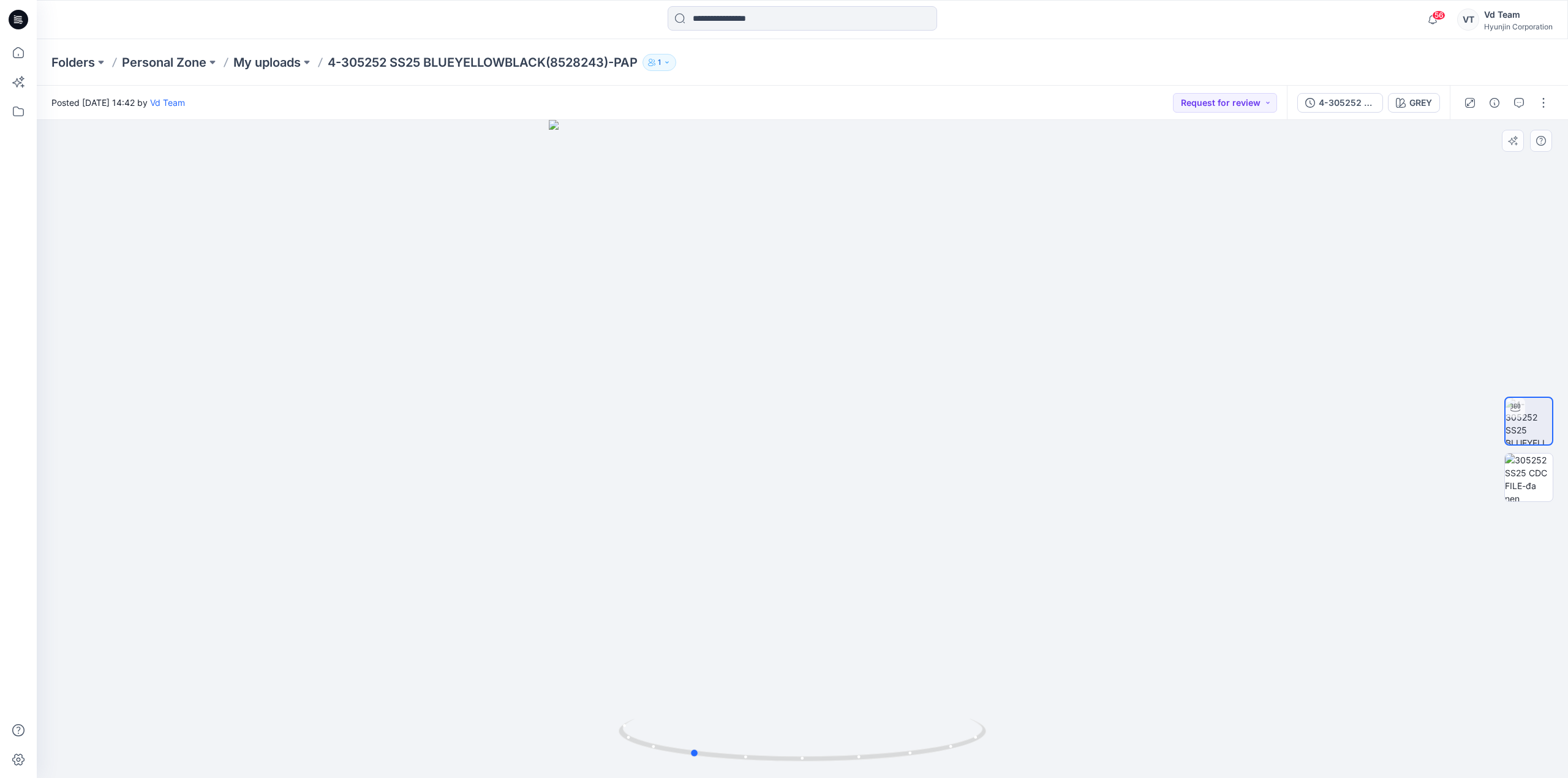
drag, startPoint x: 1419, startPoint y: 535, endPoint x: 1109, endPoint y: 553, distance: 310.5
click at [1109, 553] on div at bounding box center [802, 449] width 1531 height 658
drag, startPoint x: 613, startPoint y: 589, endPoint x: 425, endPoint y: 602, distance: 188.4
click at [425, 602] on div at bounding box center [802, 449] width 1531 height 658
drag, startPoint x: 594, startPoint y: 561, endPoint x: 464, endPoint y: 561, distance: 130.0
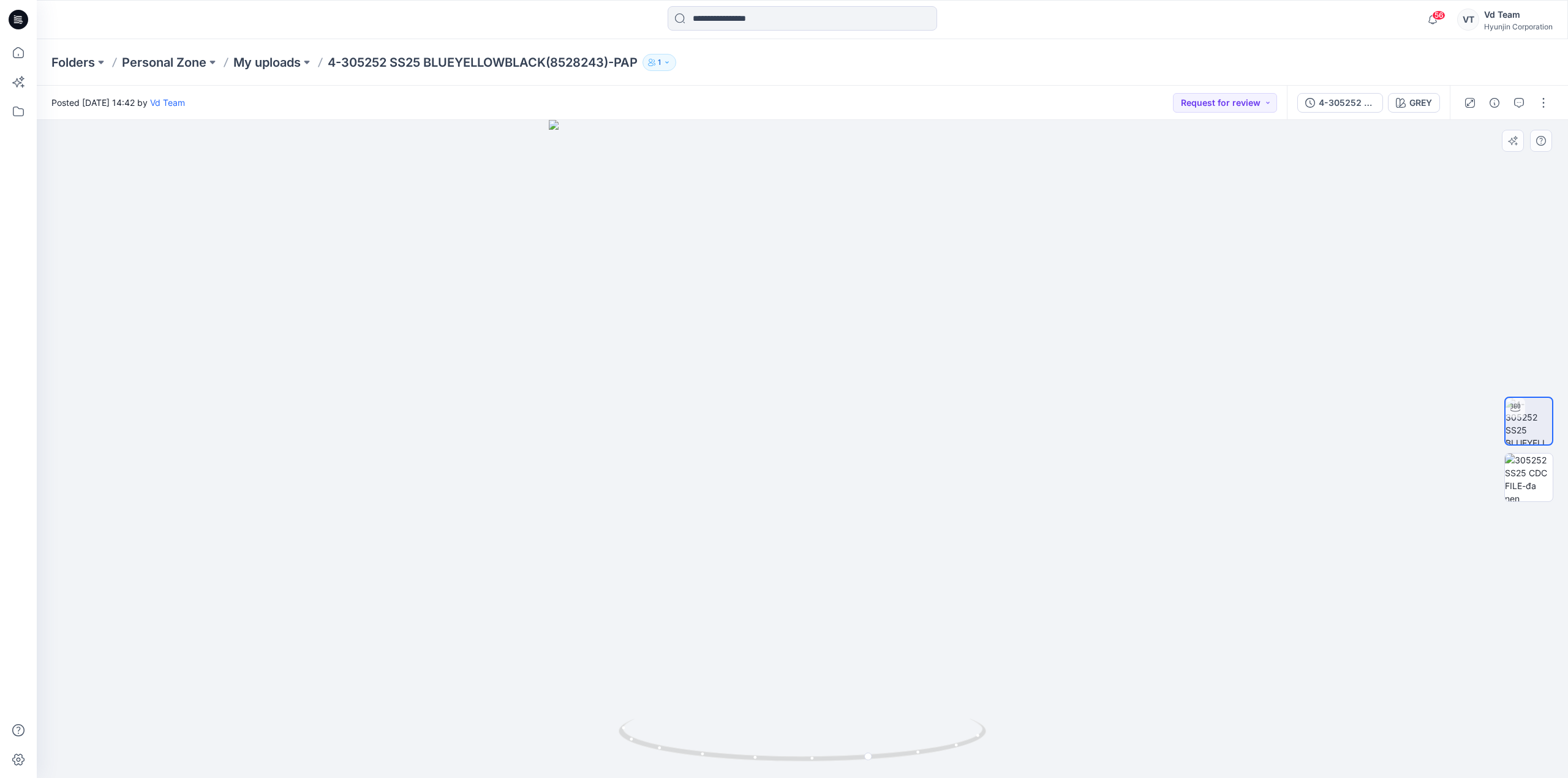
click at [571, 561] on div at bounding box center [802, 449] width 1531 height 658
click at [316, 566] on div at bounding box center [802, 449] width 1531 height 658
click at [337, 559] on div at bounding box center [802, 449] width 1531 height 658
drag, startPoint x: 959, startPoint y: 655, endPoint x: 506, endPoint y: 642, distance: 453.2
click at [506, 642] on div at bounding box center [802, 449] width 1531 height 658
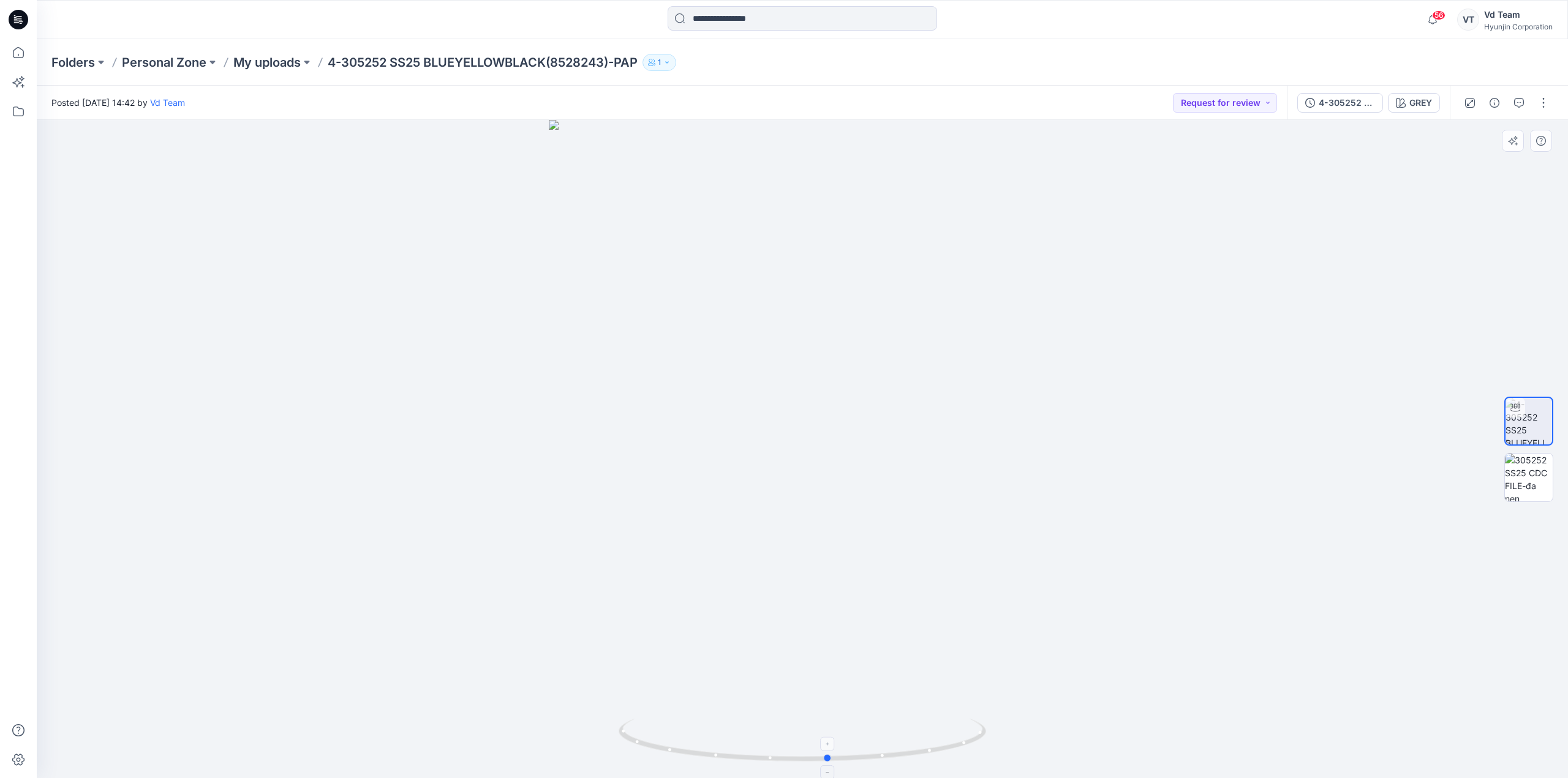
drag, startPoint x: 793, startPoint y: 737, endPoint x: 871, endPoint y: 734, distance: 78.1
click at [871, 734] on icon at bounding box center [803, 742] width 370 height 46
drag, startPoint x: 746, startPoint y: 562, endPoint x: 719, endPoint y: 307, distance: 256.4
click at [719, 307] on img at bounding box center [802, 388] width 742 height 780
drag, startPoint x: 907, startPoint y: 546, endPoint x: 916, endPoint y: 597, distance: 51.8
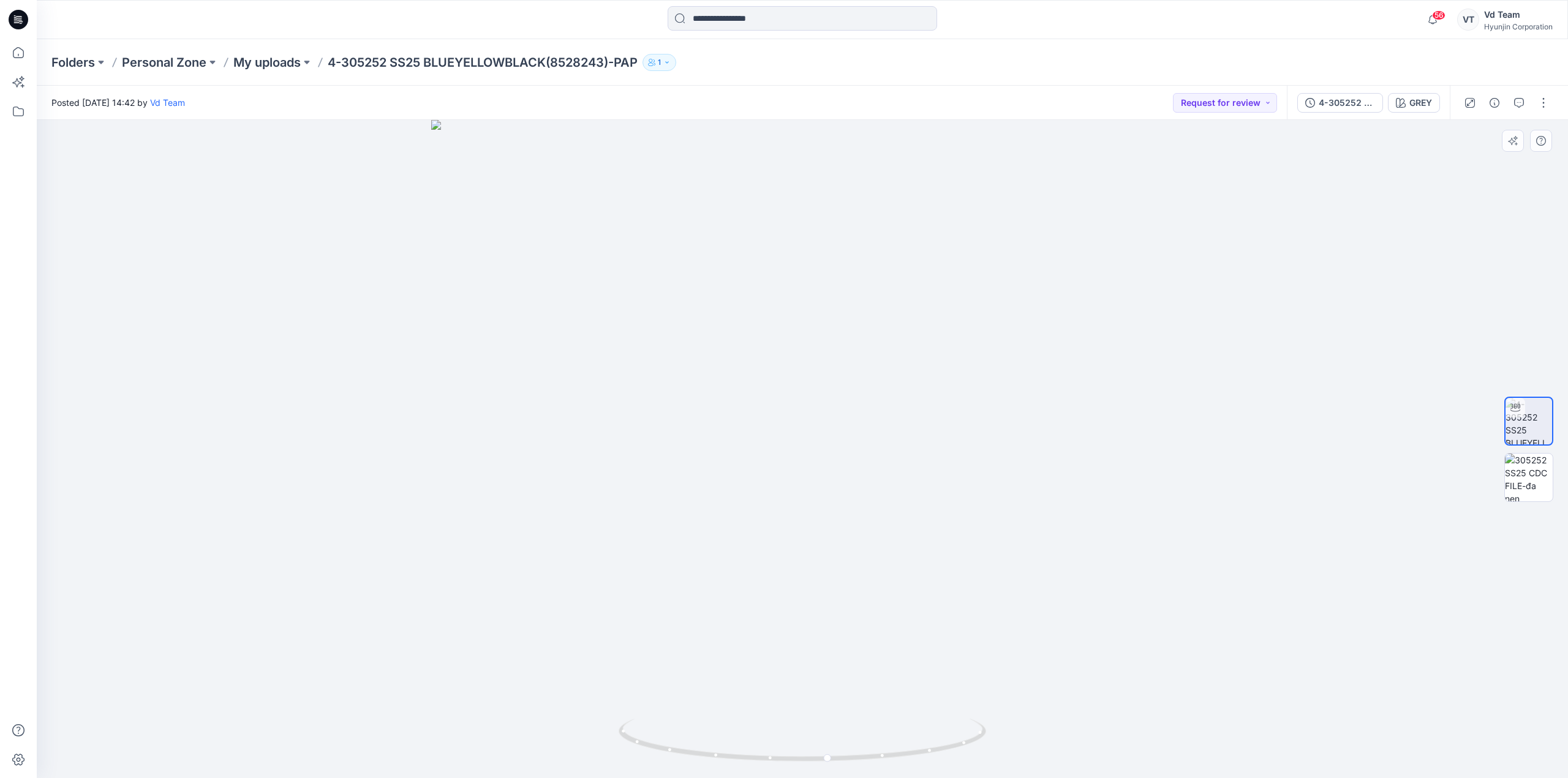
click at [916, 597] on img at bounding box center [802, 449] width 742 height 658
drag, startPoint x: 768, startPoint y: 759, endPoint x: 1401, endPoint y: 715, distance: 634.5
click at [1401, 715] on div at bounding box center [802, 449] width 1531 height 658
drag, startPoint x: 1168, startPoint y: 604, endPoint x: 983, endPoint y: 608, distance: 185.0
click at [983, 609] on img at bounding box center [802, 449] width 742 height 658
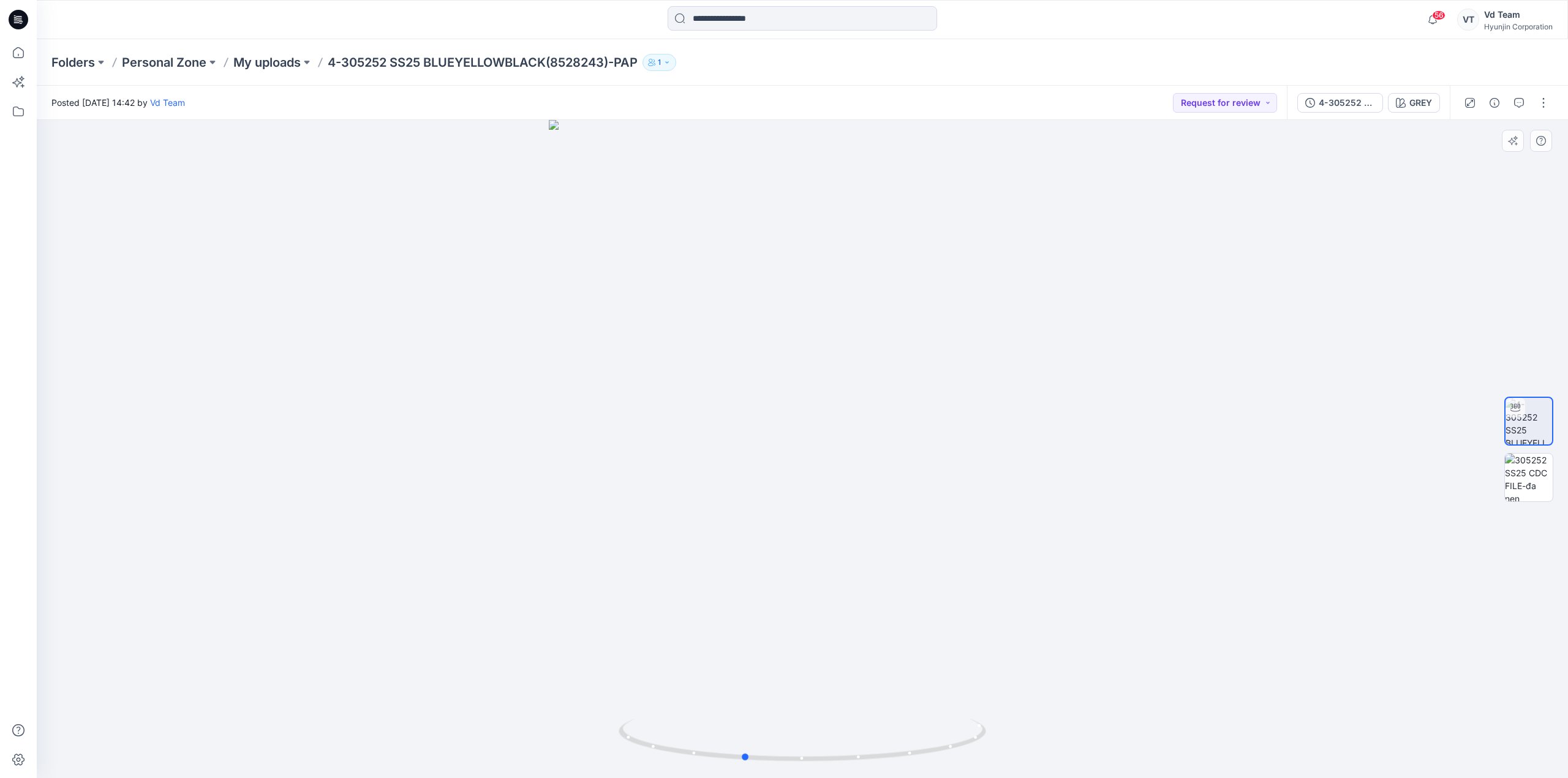
drag, startPoint x: 913, startPoint y: 725, endPoint x: 570, endPoint y: 722, distance: 343.0
click at [570, 722] on div at bounding box center [802, 449] width 1531 height 658
drag, startPoint x: 836, startPoint y: 756, endPoint x: 538, endPoint y: 734, distance: 298.8
click at [520, 738] on div at bounding box center [802, 449] width 1531 height 658
click at [1098, 511] on div at bounding box center [802, 449] width 1531 height 658
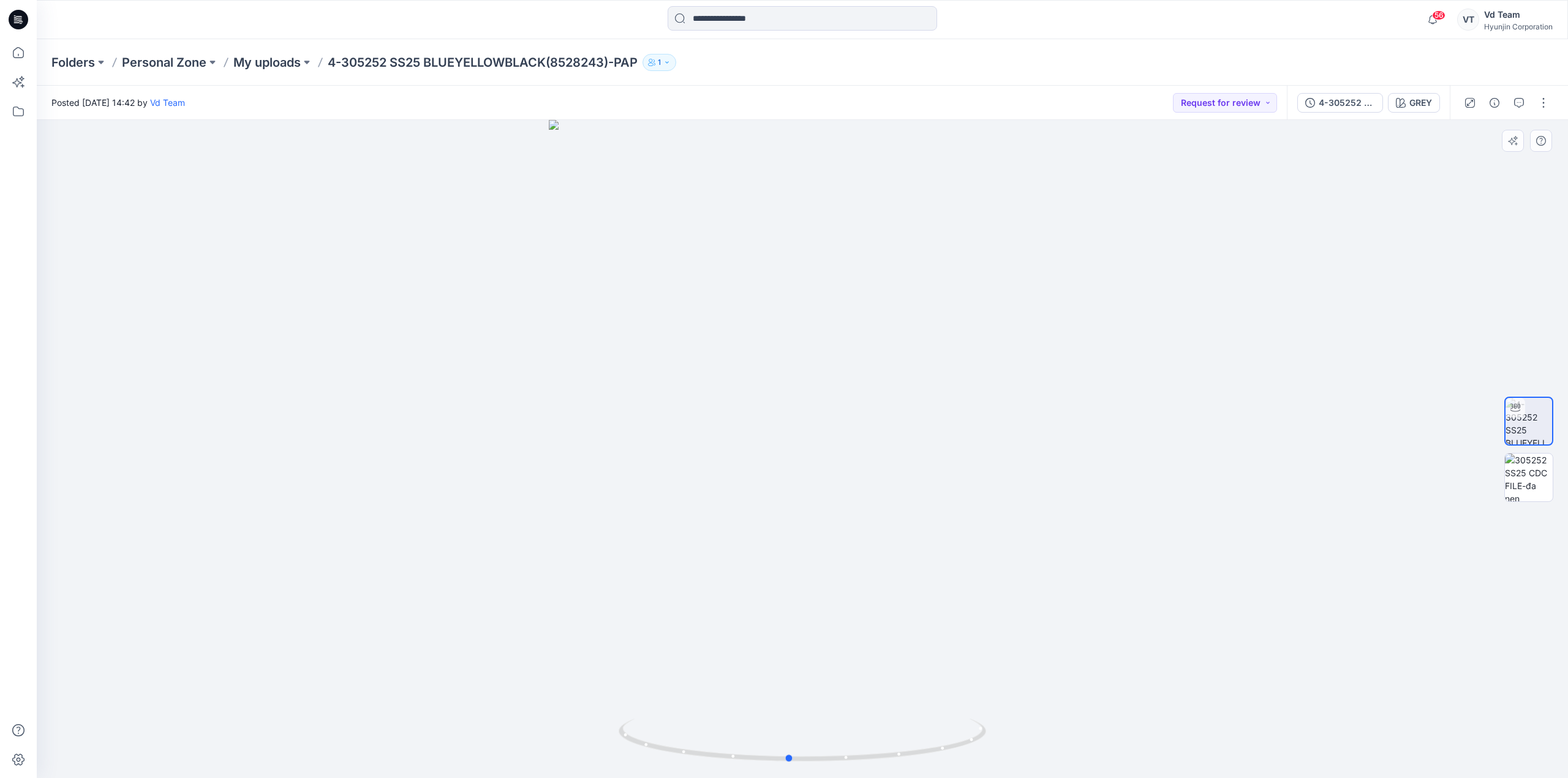
click at [1104, 509] on div at bounding box center [802, 449] width 1531 height 658
drag, startPoint x: 887, startPoint y: 749, endPoint x: 527, endPoint y: 671, distance: 368.4
click at [527, 671] on div at bounding box center [802, 449] width 1531 height 658
drag, startPoint x: 583, startPoint y: 583, endPoint x: 570, endPoint y: 546, distance: 39.2
click at [578, 574] on div at bounding box center [802, 449] width 1531 height 658
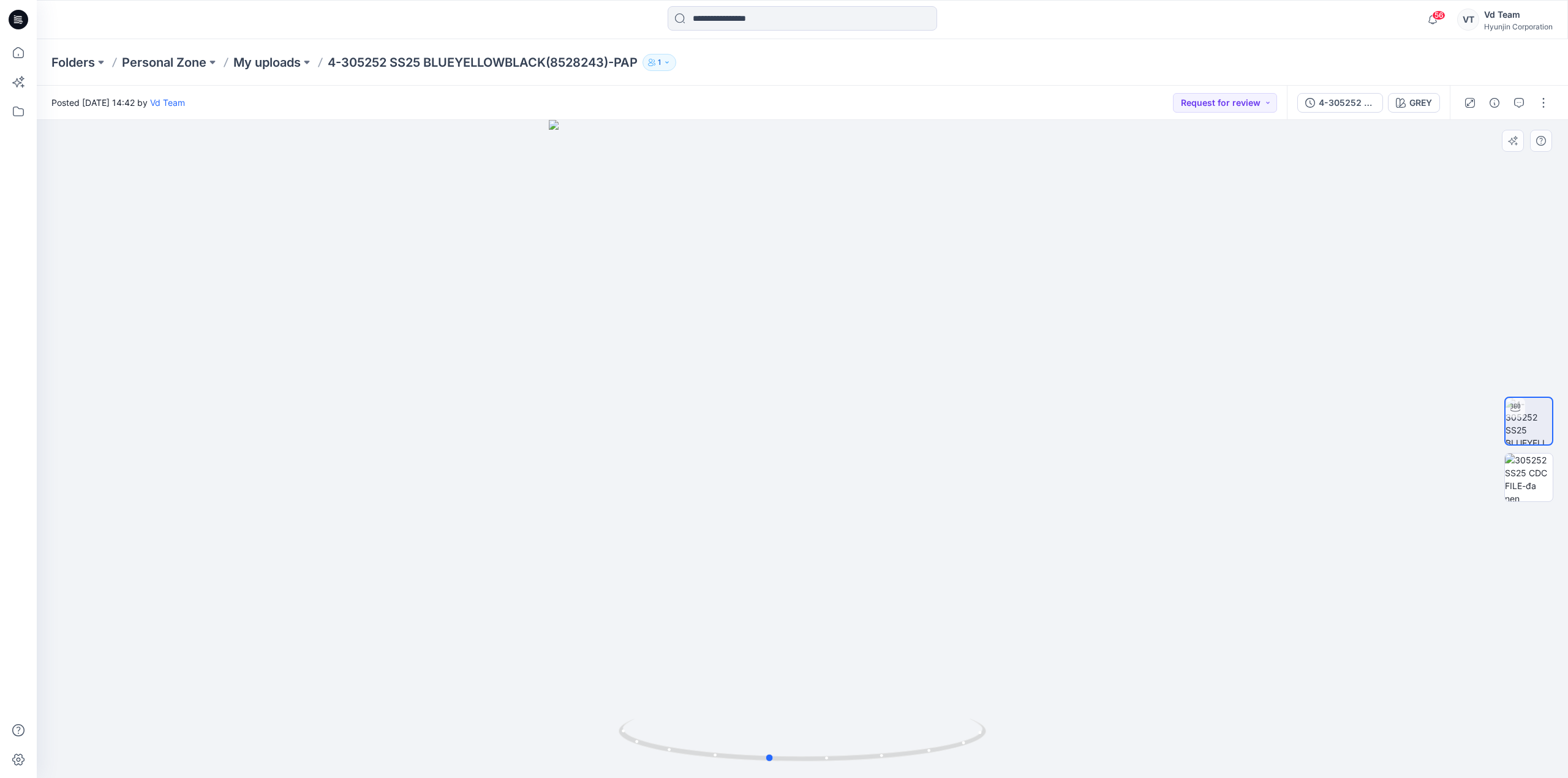
click at [565, 533] on div at bounding box center [802, 449] width 1531 height 658
click at [532, 416] on div at bounding box center [802, 449] width 1531 height 658
click at [516, 418] on div at bounding box center [802, 449] width 1531 height 658
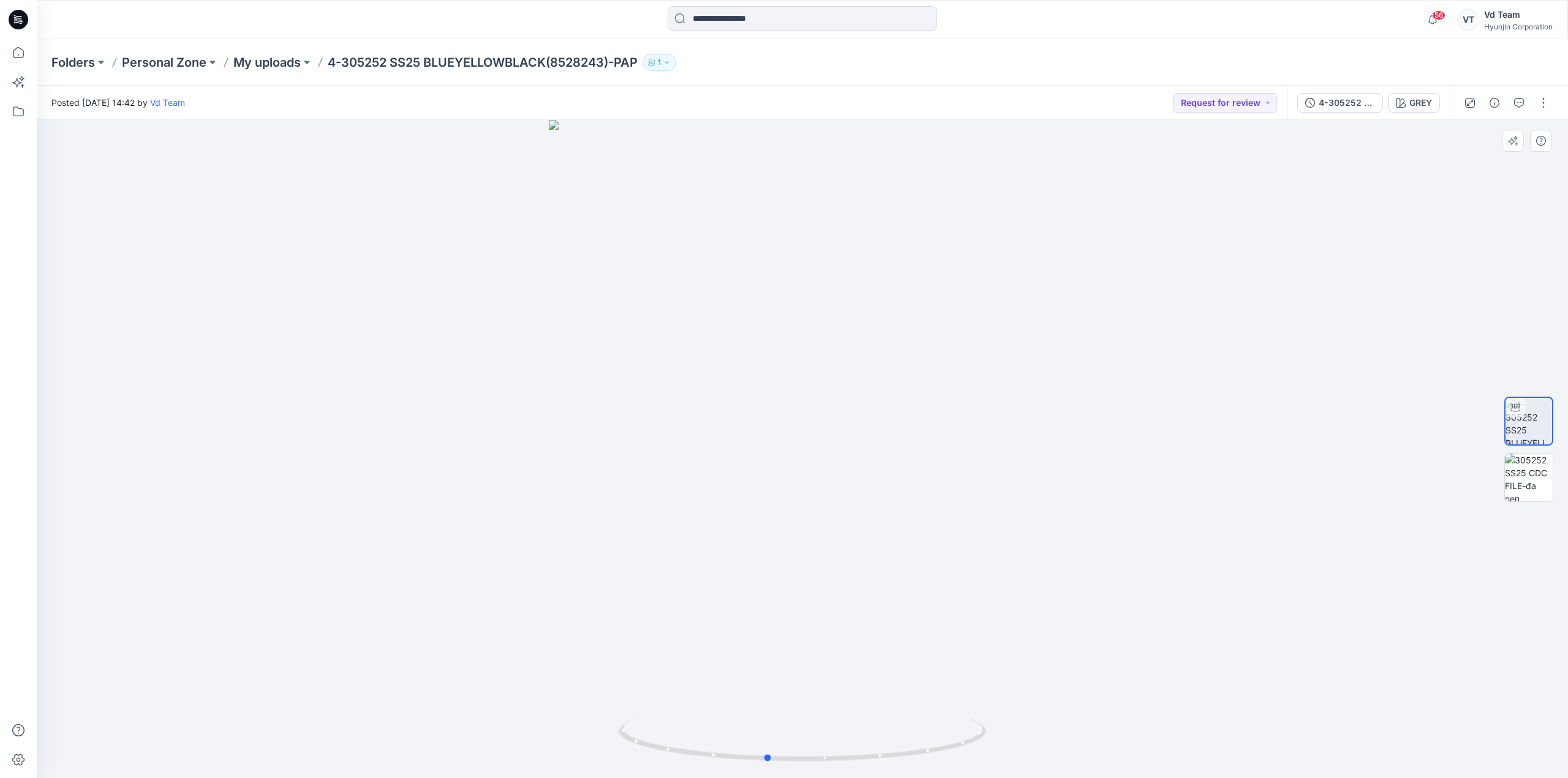
click at [513, 418] on div at bounding box center [802, 449] width 1531 height 658
click at [501, 418] on div at bounding box center [802, 449] width 1531 height 658
click at [492, 401] on div at bounding box center [802, 449] width 1531 height 658
click at [488, 395] on div at bounding box center [802, 449] width 1531 height 658
click at [486, 393] on div at bounding box center [802, 449] width 1531 height 658
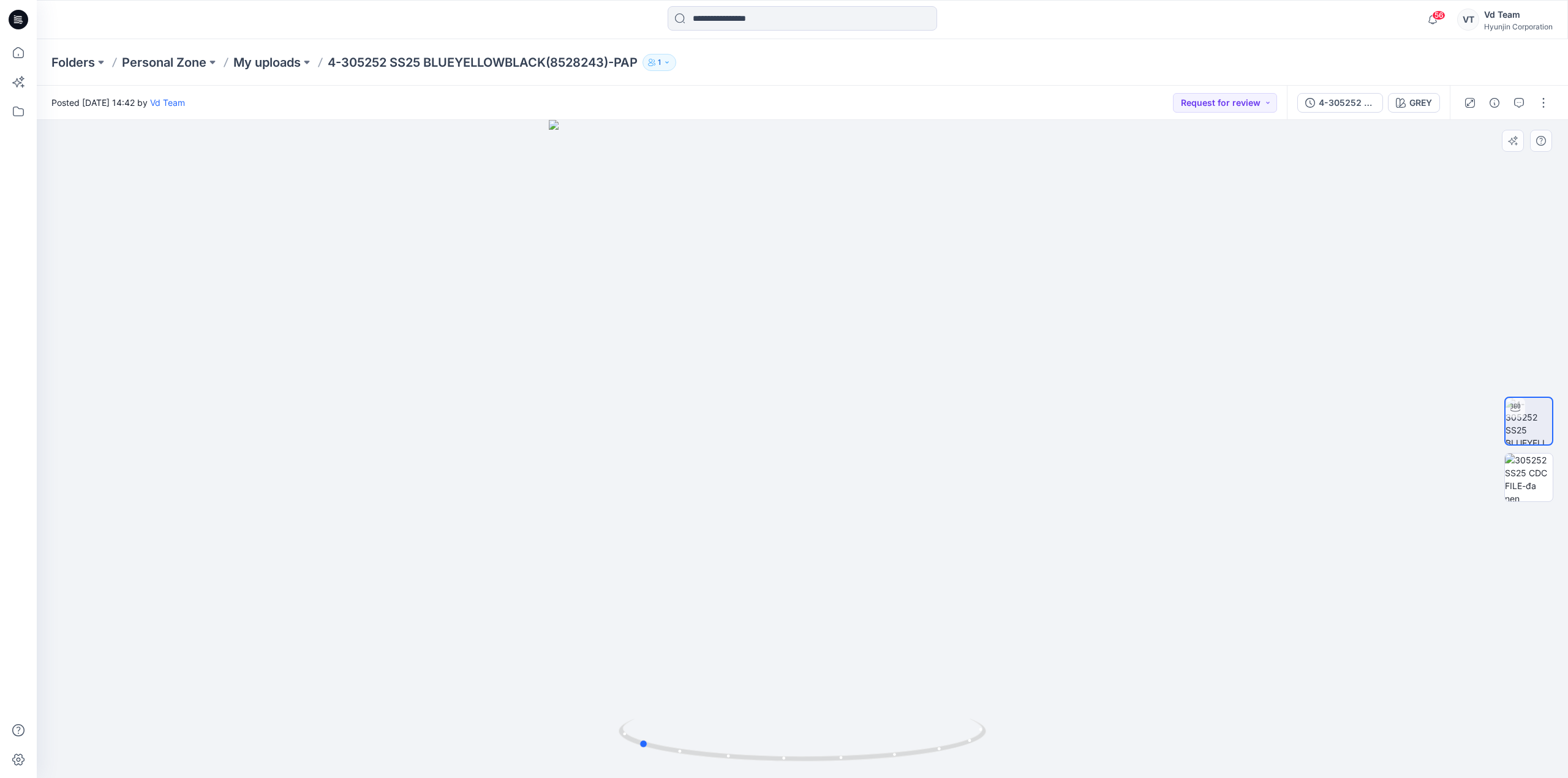
drag, startPoint x: 449, startPoint y: 386, endPoint x: 324, endPoint y: 387, distance: 125.0
click at [324, 387] on div at bounding box center [802, 449] width 1531 height 658
drag, startPoint x: 735, startPoint y: 338, endPoint x: 357, endPoint y: 356, distance: 378.4
click at [272, 372] on div at bounding box center [802, 449] width 1531 height 658
drag, startPoint x: 717, startPoint y: 310, endPoint x: 199, endPoint y: 32, distance: 587.9
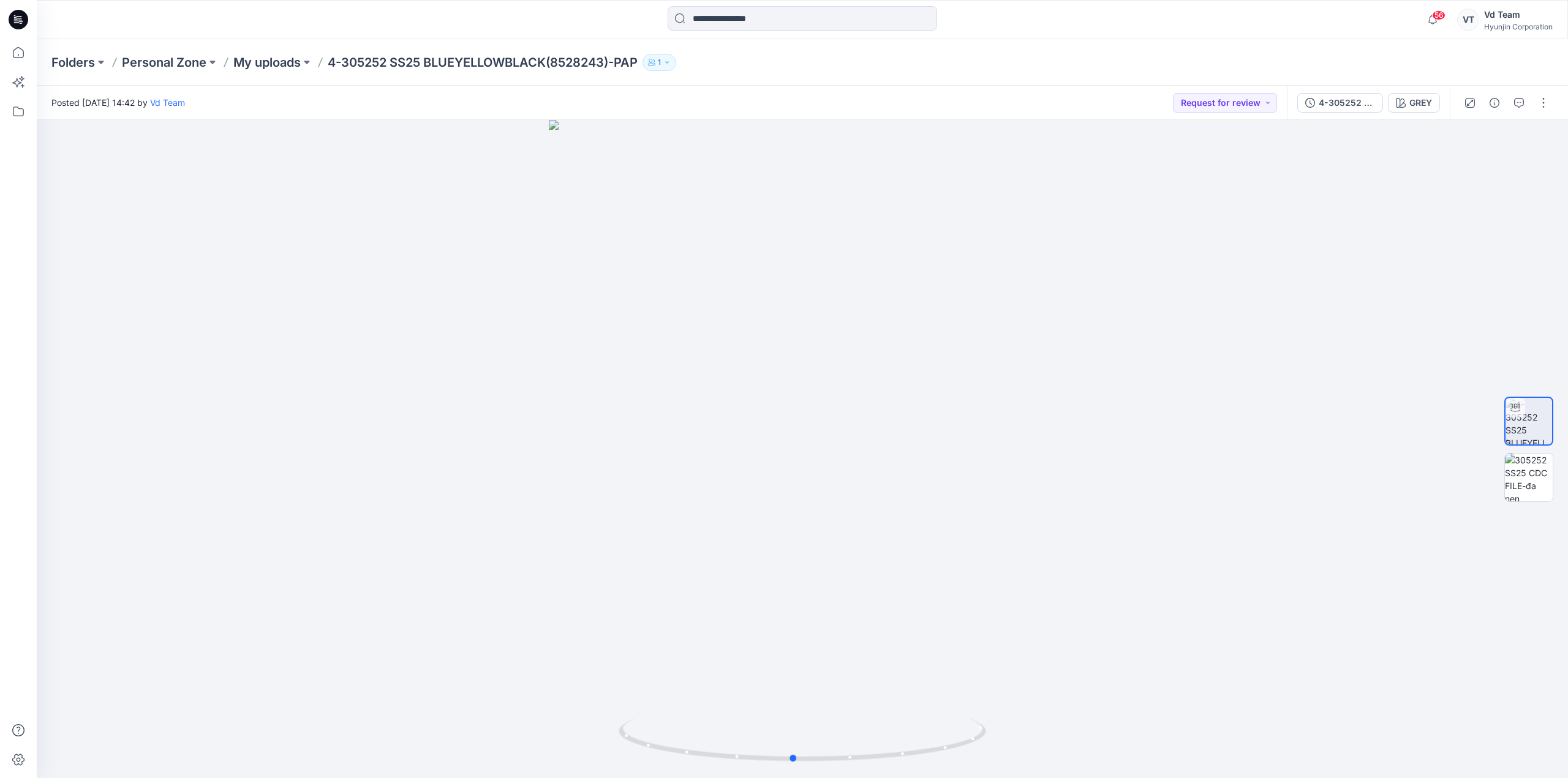
click at [500, 300] on div at bounding box center [802, 449] width 1531 height 658
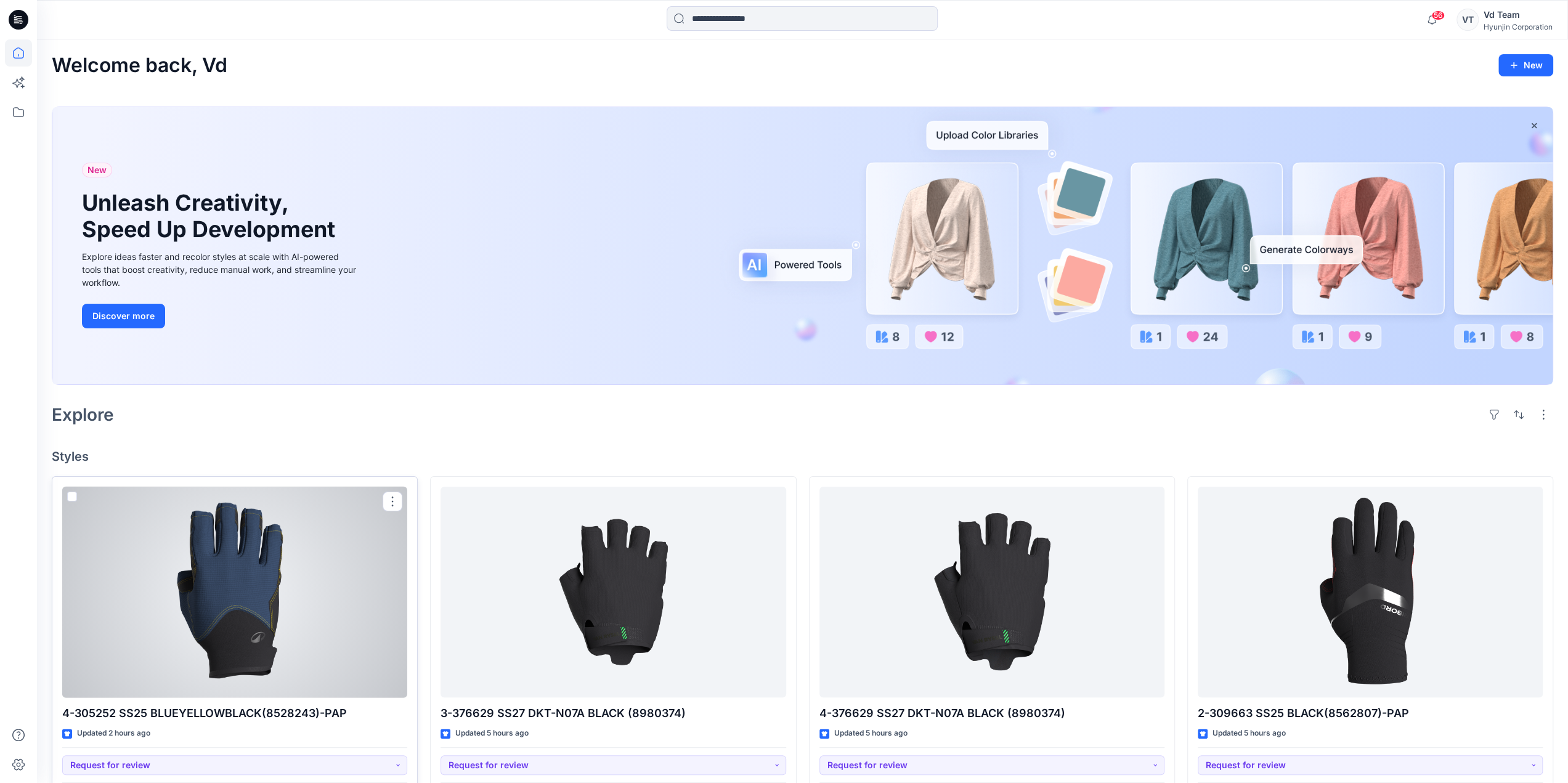
click at [223, 599] on div at bounding box center [235, 593] width 345 height 212
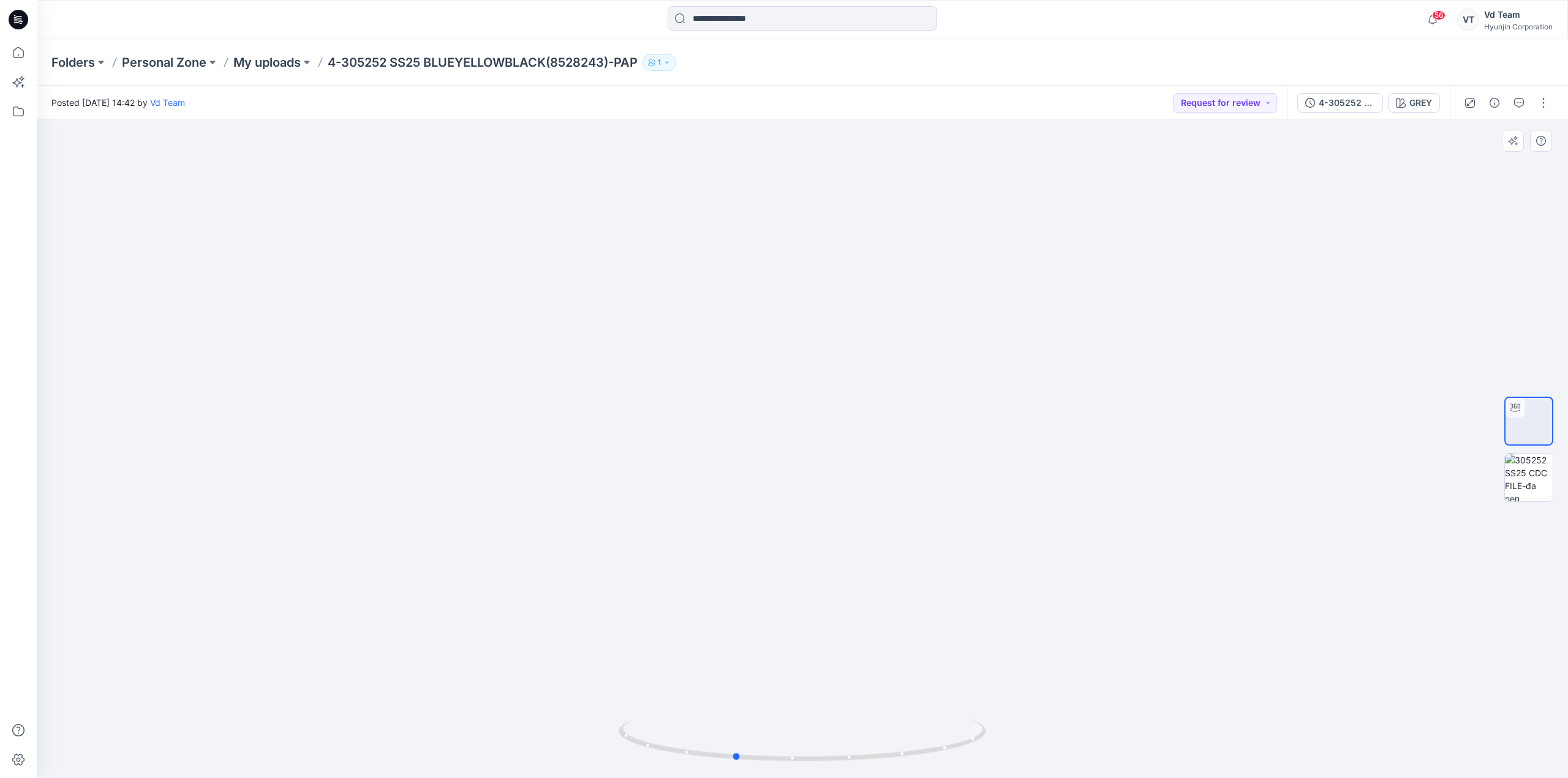
drag, startPoint x: 986, startPoint y: 398, endPoint x: 550, endPoint y: 431, distance: 437.2
click at [550, 431] on div at bounding box center [802, 449] width 1531 height 658
drag, startPoint x: 769, startPoint y: 408, endPoint x: 771, endPoint y: 399, distance: 9.2
click at [771, 399] on img at bounding box center [802, 351] width 810 height 855
drag, startPoint x: 709, startPoint y: 596, endPoint x: 730, endPoint y: 548, distance: 52.4
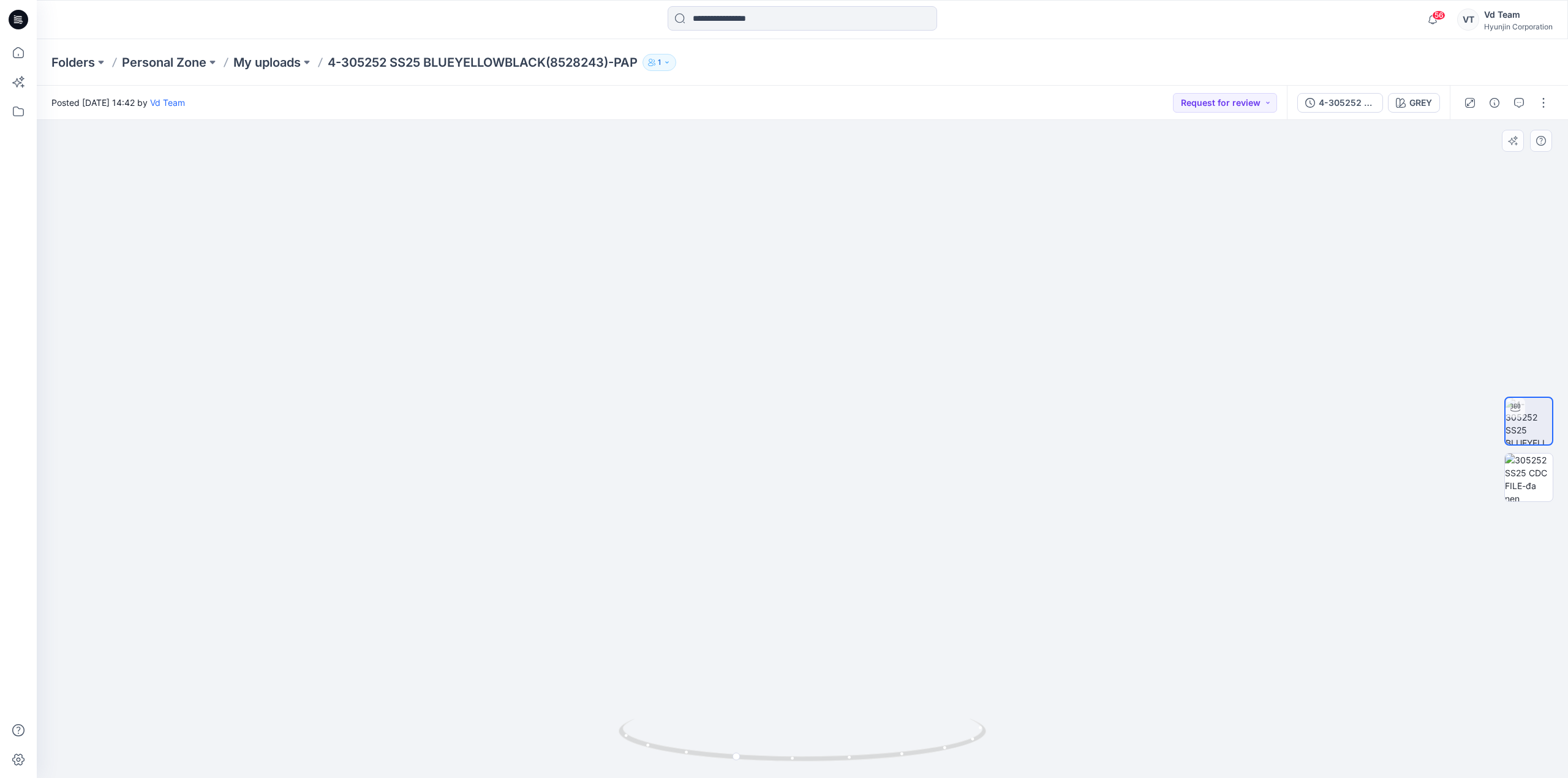
click at [730, 548] on img at bounding box center [802, 334] width 810 height 887
drag, startPoint x: 811, startPoint y: 293, endPoint x: 830, endPoint y: 559, distance: 266.7
click at [830, 559] on img at bounding box center [802, 274] width 919 height 1007
drag, startPoint x: 860, startPoint y: 396, endPoint x: 855, endPoint y: 467, distance: 71.2
click at [855, 467] on img at bounding box center [802, 408] width 919 height 742
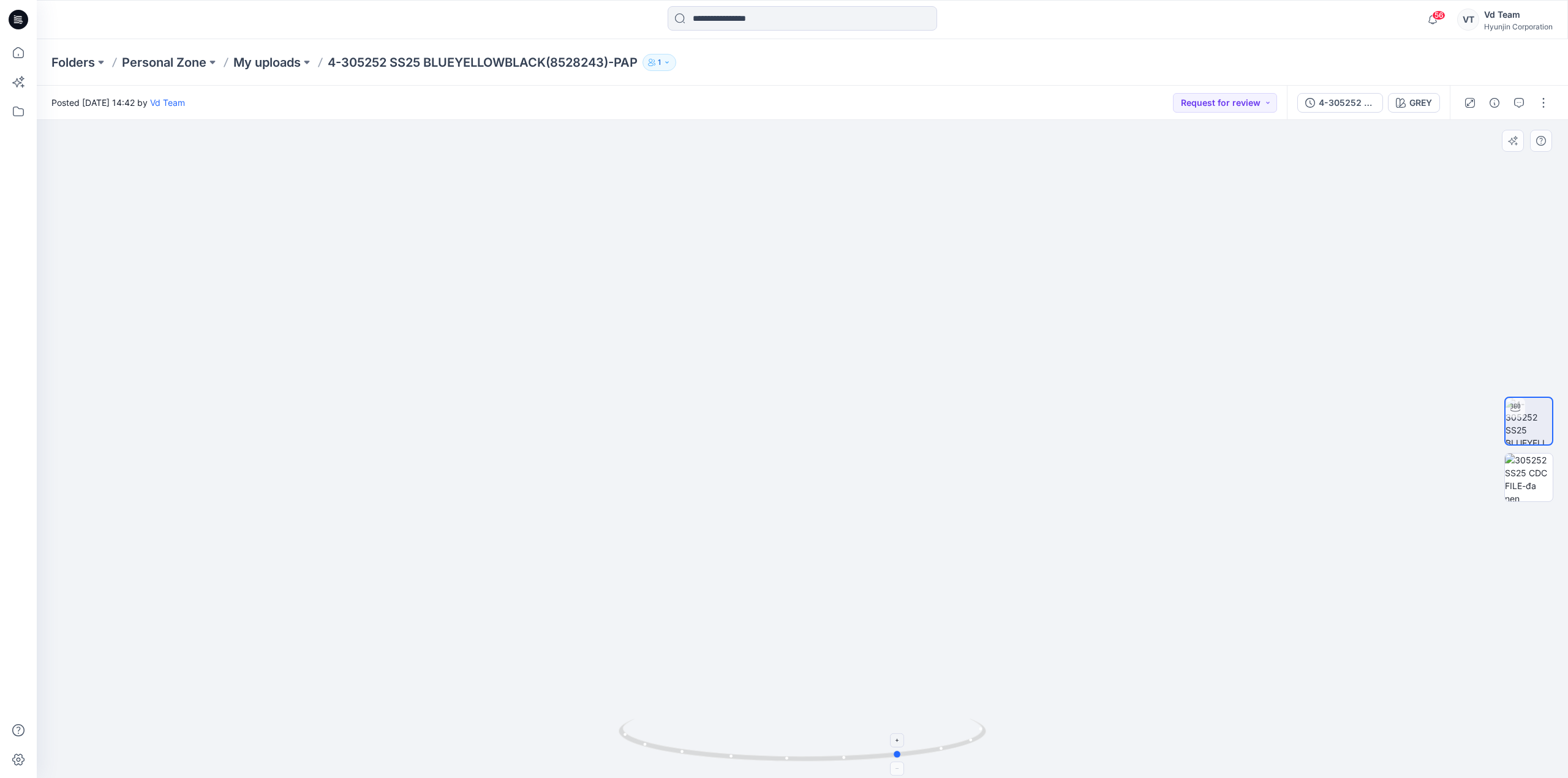
drag, startPoint x: 821, startPoint y: 751, endPoint x: 950, endPoint y: 745, distance: 129.1
click at [950, 745] on icon at bounding box center [803, 742] width 370 height 46
drag, startPoint x: 645, startPoint y: 433, endPoint x: 584, endPoint y: 438, distance: 61.2
drag, startPoint x: 584, startPoint y: 438, endPoint x: 901, endPoint y: 561, distance: 340.0
drag, startPoint x: 901, startPoint y: 561, endPoint x: 887, endPoint y: 755, distance: 194.5
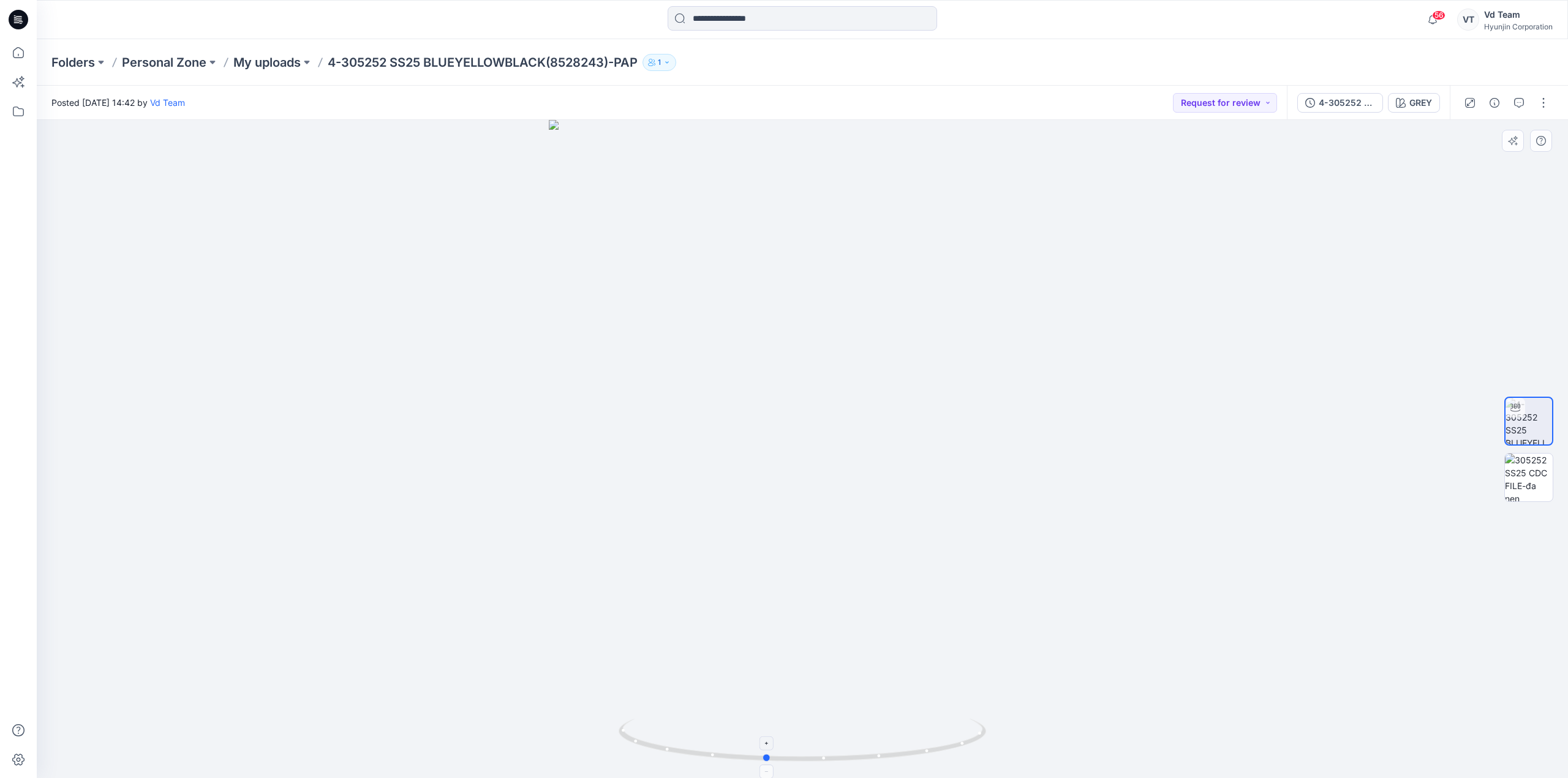
click at [882, 755] on icon at bounding box center [803, 742] width 370 height 46
drag, startPoint x: 859, startPoint y: 733, endPoint x: 864, endPoint y: 721, distance: 13.0
click at [864, 721] on icon at bounding box center [803, 742] width 370 height 46
drag, startPoint x: 1007, startPoint y: 520, endPoint x: 939, endPoint y: 509, distance: 68.9
drag, startPoint x: 939, startPoint y: 509, endPoint x: 809, endPoint y: 582, distance: 149.1
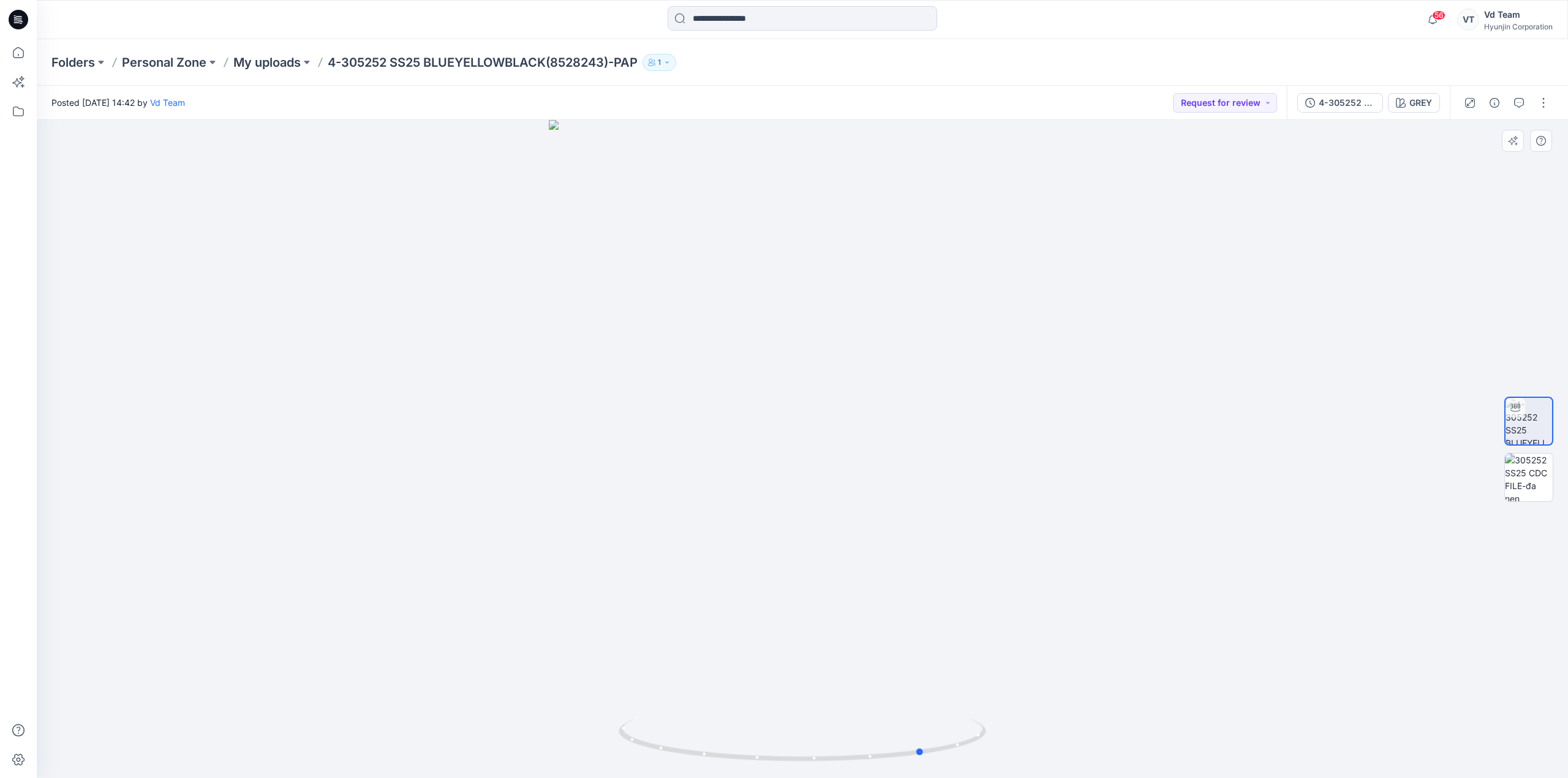
drag, startPoint x: 809, startPoint y: 582, endPoint x: 819, endPoint y: 582, distance: 10.0
drag, startPoint x: 819, startPoint y: 582, endPoint x: 839, endPoint y: 609, distance: 33.6
click at [839, 609] on div at bounding box center [802, 449] width 1531 height 658
drag, startPoint x: 902, startPoint y: 595, endPoint x: 733, endPoint y: 609, distance: 169.6
drag, startPoint x: 733, startPoint y: 609, endPoint x: 888, endPoint y: 659, distance: 162.9
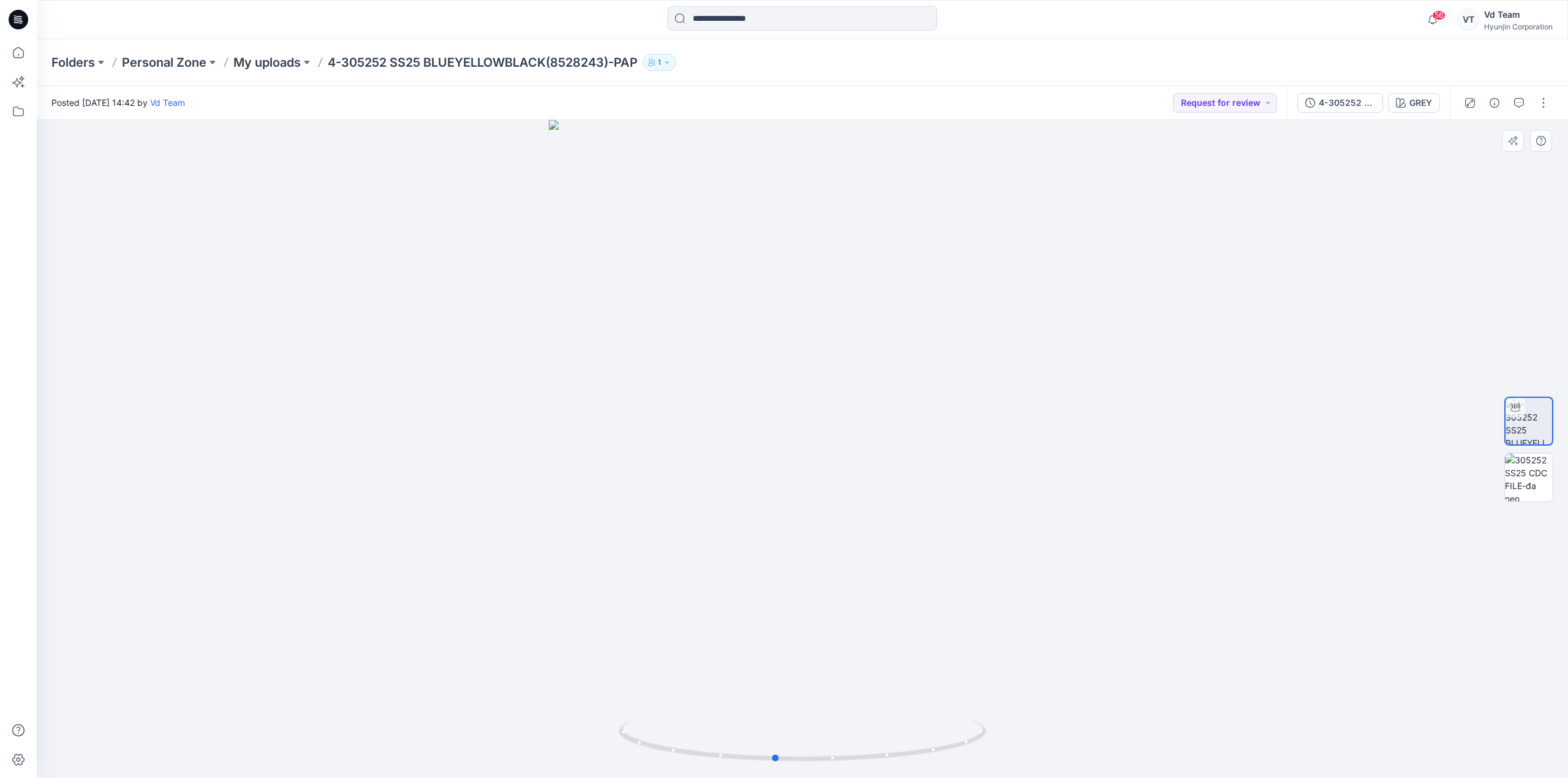
drag, startPoint x: 888, startPoint y: 659, endPoint x: 818, endPoint y: 586, distance: 101.1
drag, startPoint x: 818, startPoint y: 586, endPoint x: 624, endPoint y: 522, distance: 204.3
click at [624, 522] on div at bounding box center [802, 449] width 1531 height 658
drag, startPoint x: 943, startPoint y: 551, endPoint x: 862, endPoint y: 574, distance: 84.2
drag, startPoint x: 862, startPoint y: 574, endPoint x: 519, endPoint y: 543, distance: 344.4
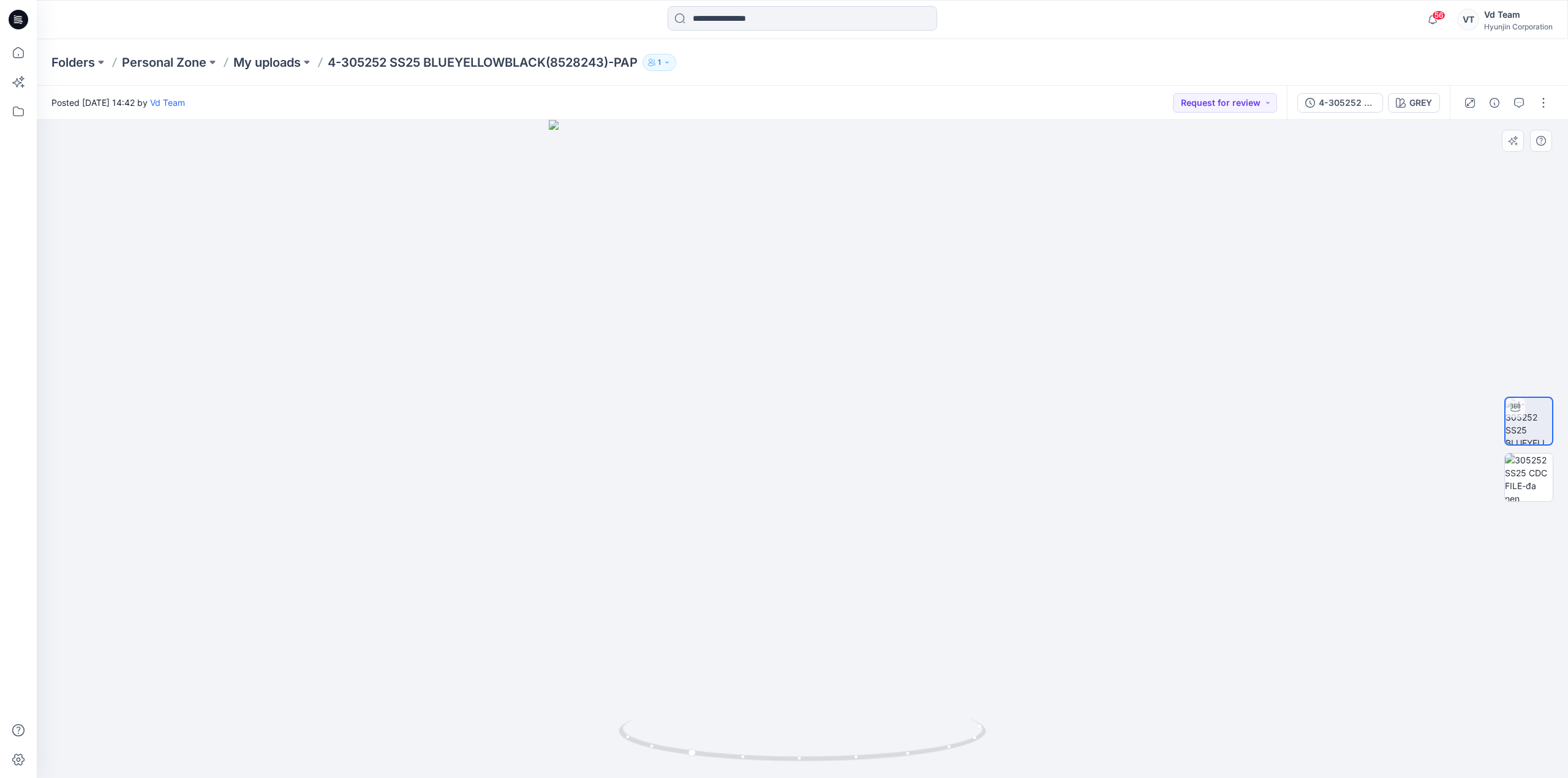
click at [519, 543] on div at bounding box center [802, 449] width 1531 height 658
drag, startPoint x: 998, startPoint y: 693, endPoint x: 962, endPoint y: 692, distance: 36.0
drag, startPoint x: 796, startPoint y: 684, endPoint x: 829, endPoint y: 243, distance: 442.2
click at [829, 241] on img at bounding box center [802, 231] width 843 height 1096
drag, startPoint x: 817, startPoint y: 557, endPoint x: 841, endPoint y: 599, distance: 48.4
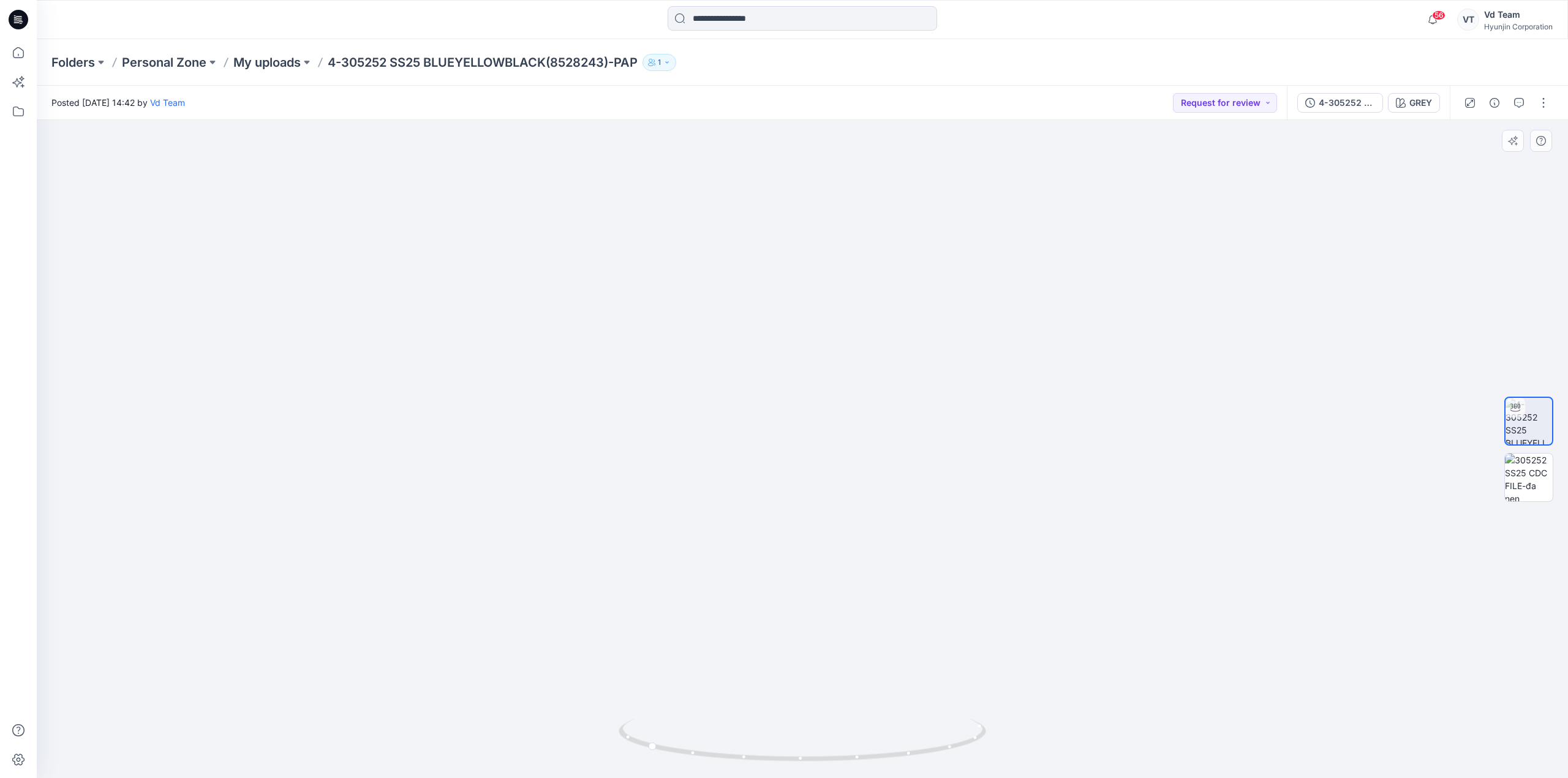
drag, startPoint x: 796, startPoint y: 598, endPoint x: 814, endPoint y: 649, distance: 54.1
drag, startPoint x: 834, startPoint y: 360, endPoint x: 905, endPoint y: 564, distance: 216.0
click at [905, 564] on img at bounding box center [802, 288] width 843 height 980
drag, startPoint x: 928, startPoint y: 409, endPoint x: 922, endPoint y: 443, distance: 34.5
drag, startPoint x: 940, startPoint y: 741, endPoint x: 917, endPoint y: 735, distance: 23.8
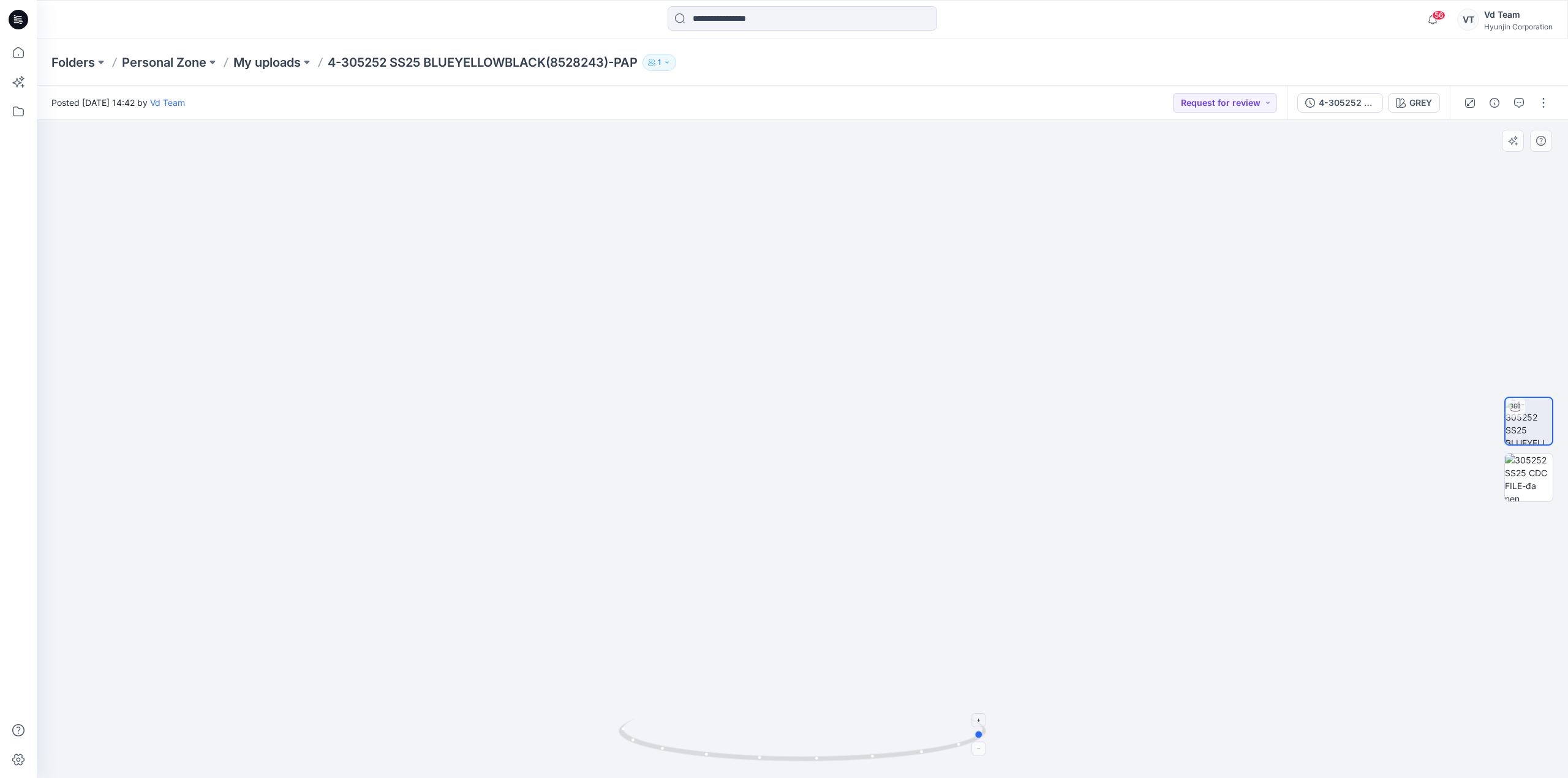
click at [917, 739] on icon at bounding box center [803, 742] width 370 height 46
drag, startPoint x: 892, startPoint y: 598, endPoint x: 892, endPoint y: 296, distance: 302.0
click at [892, 296] on img at bounding box center [802, 267] width 843 height 1021
drag, startPoint x: 881, startPoint y: 760, endPoint x: 1113, endPoint y: 717, distance: 236.0
click at [1113, 717] on div at bounding box center [802, 449] width 1531 height 658
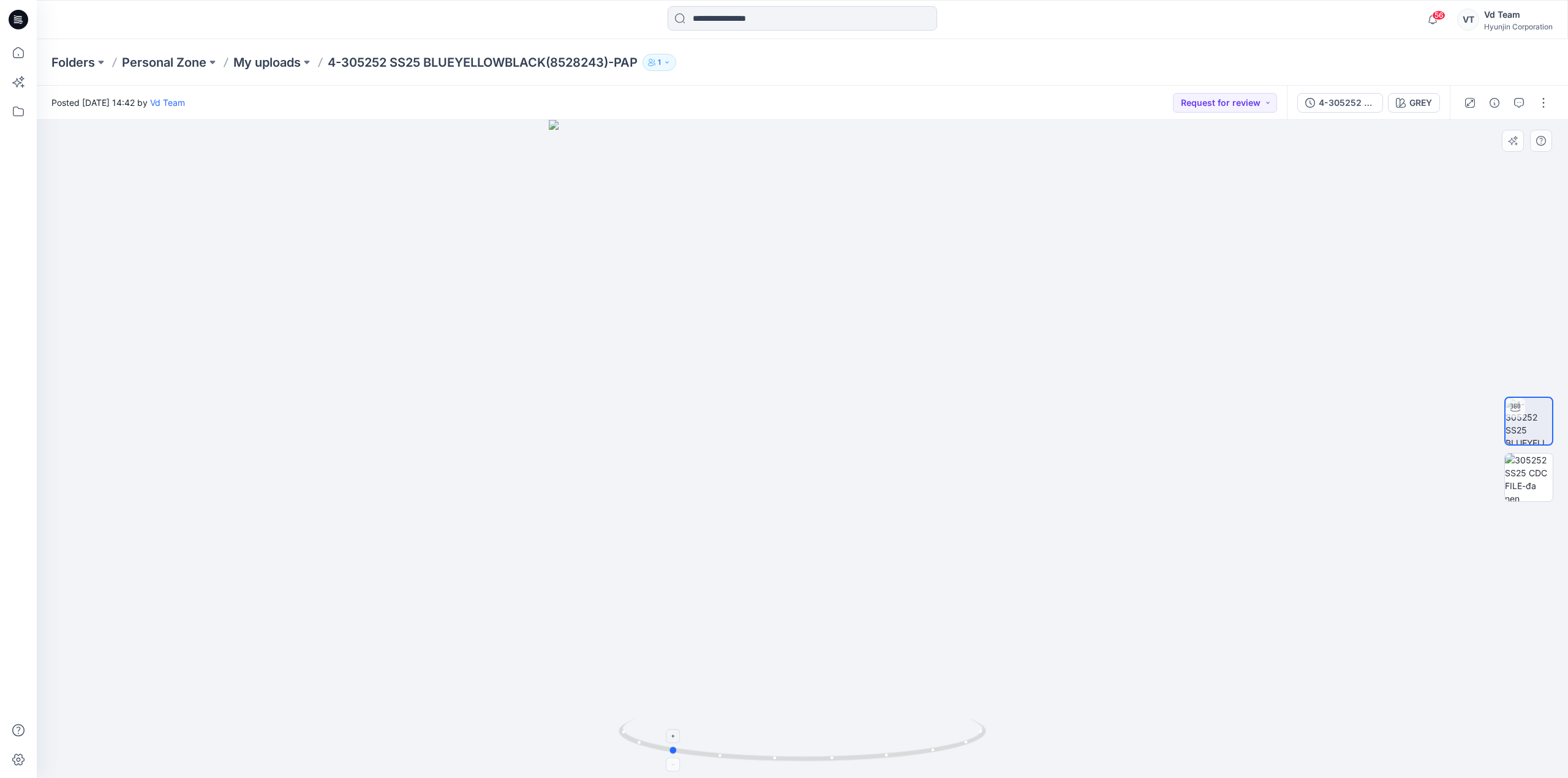
drag, startPoint x: 951, startPoint y: 738, endPoint x: 764, endPoint y: 747, distance: 187.2
click at [764, 747] on icon at bounding box center [803, 742] width 370 height 46
drag, startPoint x: 1180, startPoint y: 470, endPoint x: 1161, endPoint y: 479, distance: 21.0
drag, startPoint x: 1161, startPoint y: 479, endPoint x: 501, endPoint y: 336, distance: 675.3
click at [501, 336] on div at bounding box center [802, 449] width 1531 height 658
